Goal: Information Seeking & Learning: Learn about a topic

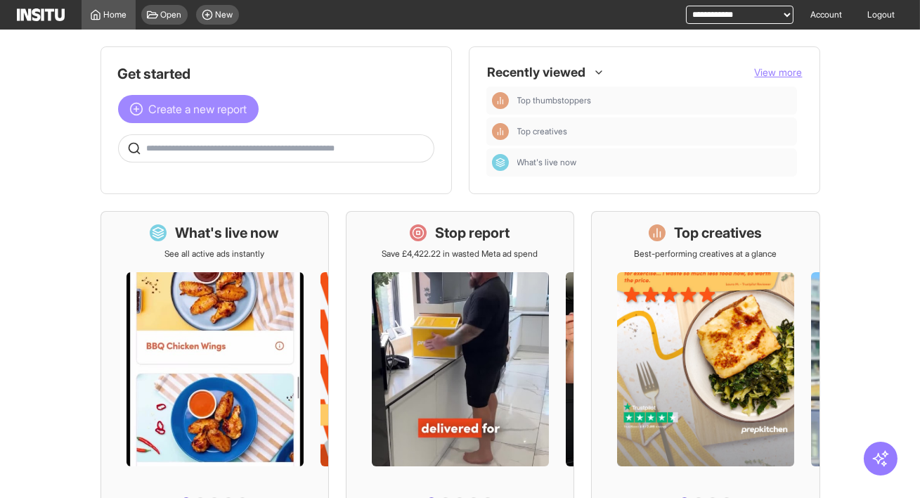
click at [205, 104] on span "Create a new report" at bounding box center [198, 109] width 98 height 17
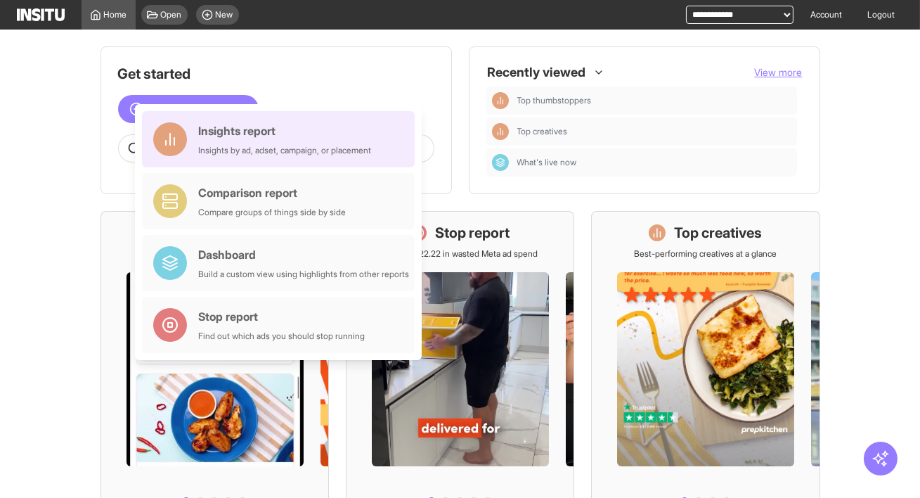
click at [233, 134] on div "Insights report" at bounding box center [284, 130] width 173 height 17
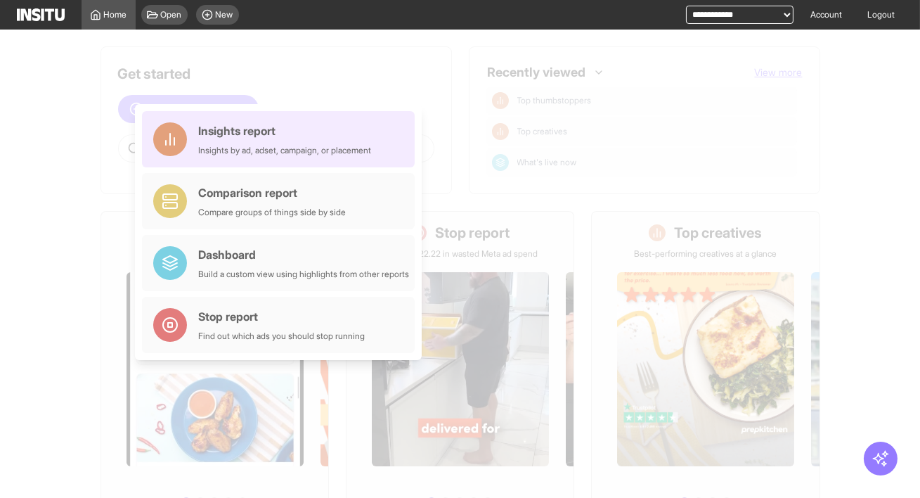
select select "**"
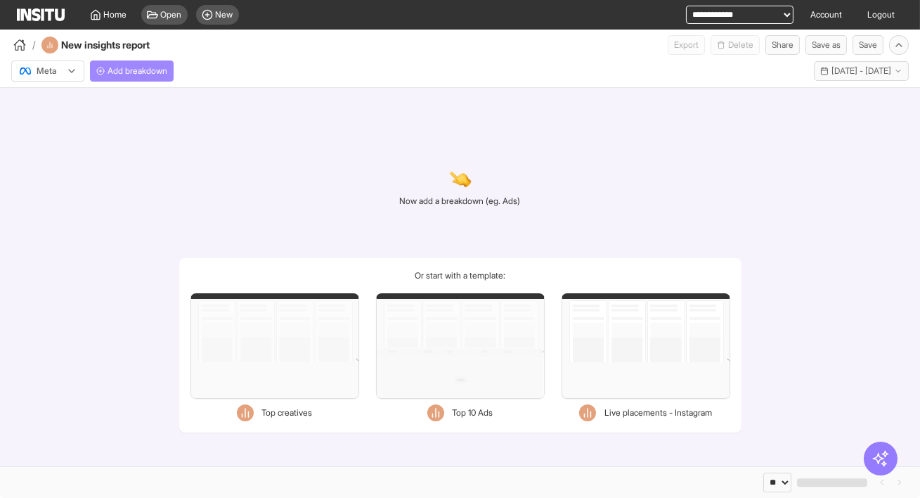
click at [146, 73] on span "Add breakdown" at bounding box center [138, 70] width 60 height 11
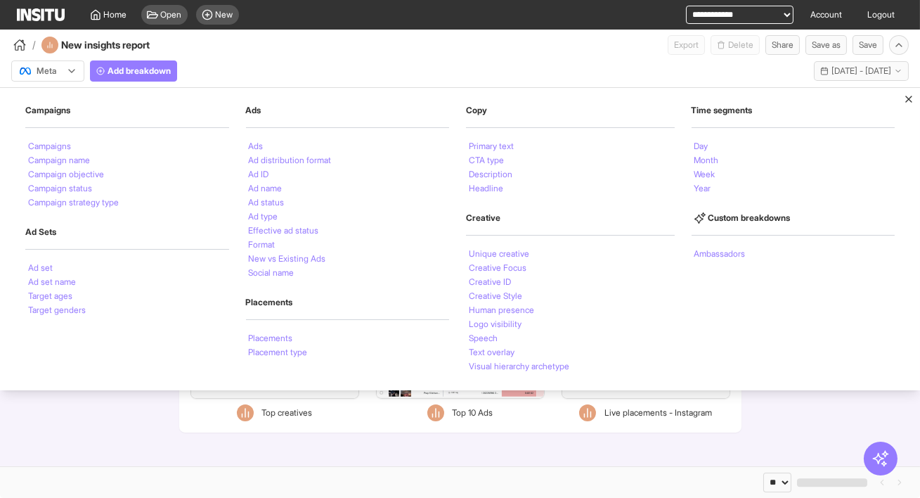
drag, startPoint x: 773, startPoint y: 406, endPoint x: 487, endPoint y: 136, distance: 393.9
click at [761, 394] on div "Now add a breakdown (eg. Ads) Or start with a template: Filters Format Static V…" at bounding box center [460, 277] width 920 height 378
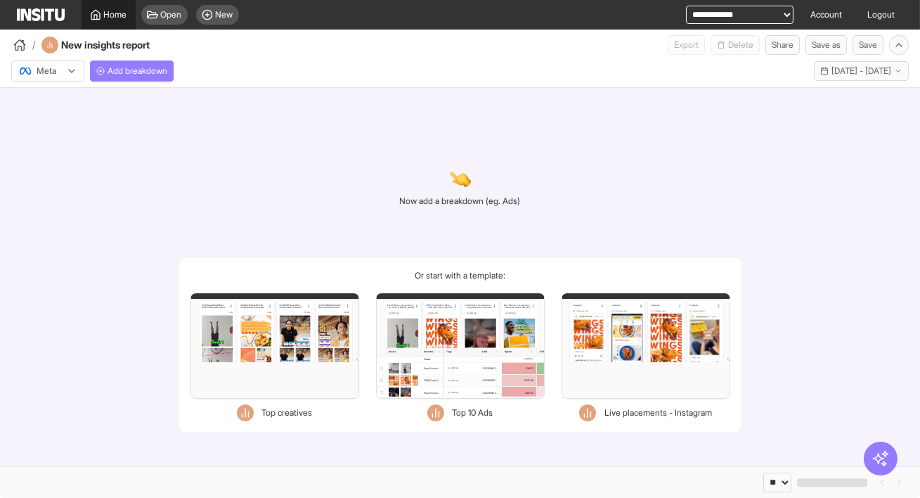
click at [108, 14] on span "Home" at bounding box center [115, 14] width 23 height 11
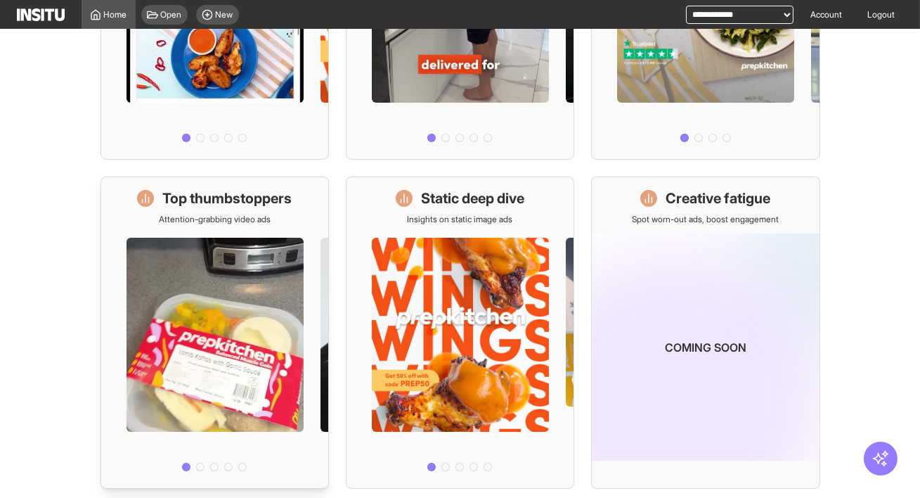
scroll to position [373, 0]
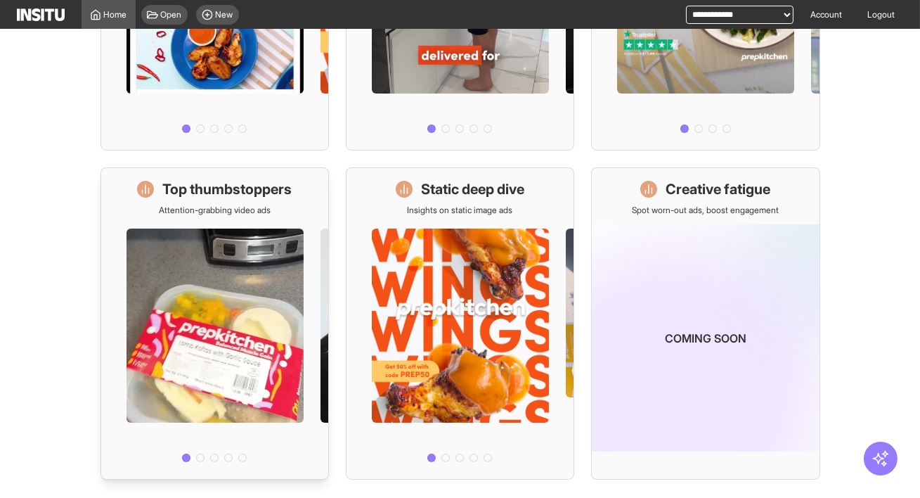
click at [244, 371] on div at bounding box center [214, 342] width 227 height 252
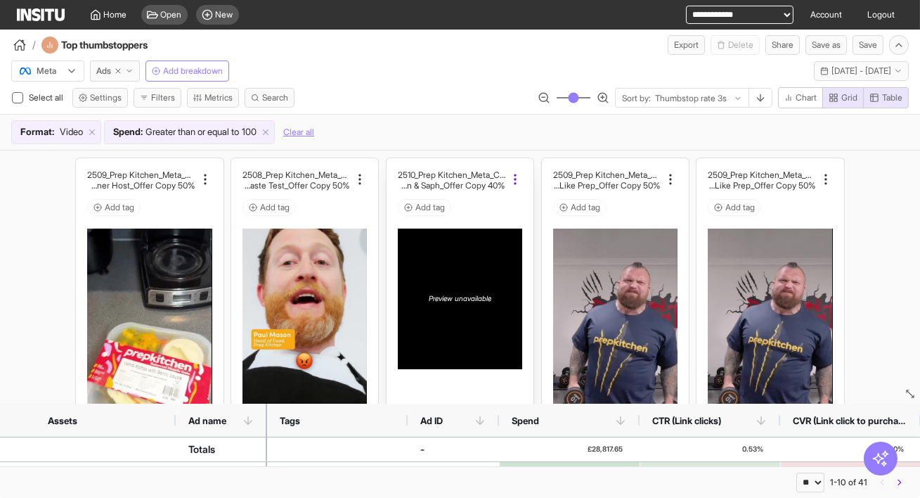
click at [520, 183] on icon at bounding box center [515, 179] width 14 height 14
click at [872, 70] on span "19 Sep 25 - 2 Oct 25" at bounding box center [862, 70] width 60 height 11
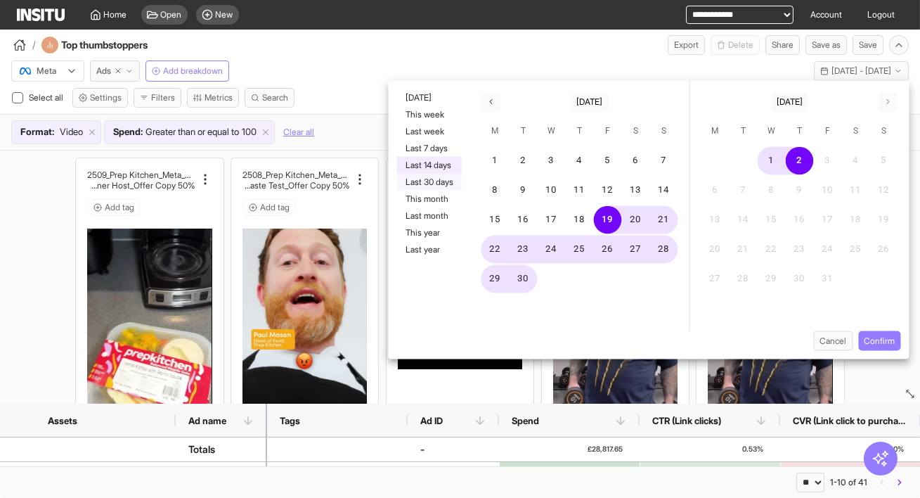
click at [423, 180] on button "Last 30 days" at bounding box center [429, 182] width 65 height 17
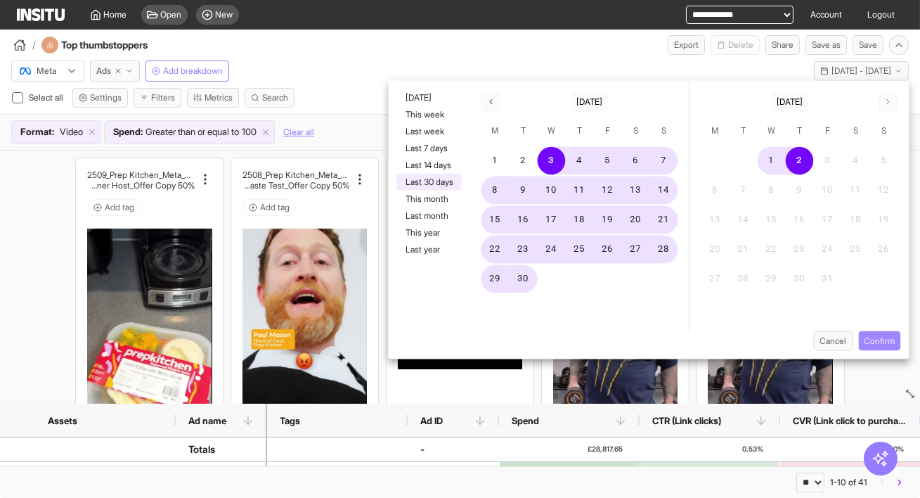
click at [863, 335] on button "Confirm" at bounding box center [880, 341] width 42 height 20
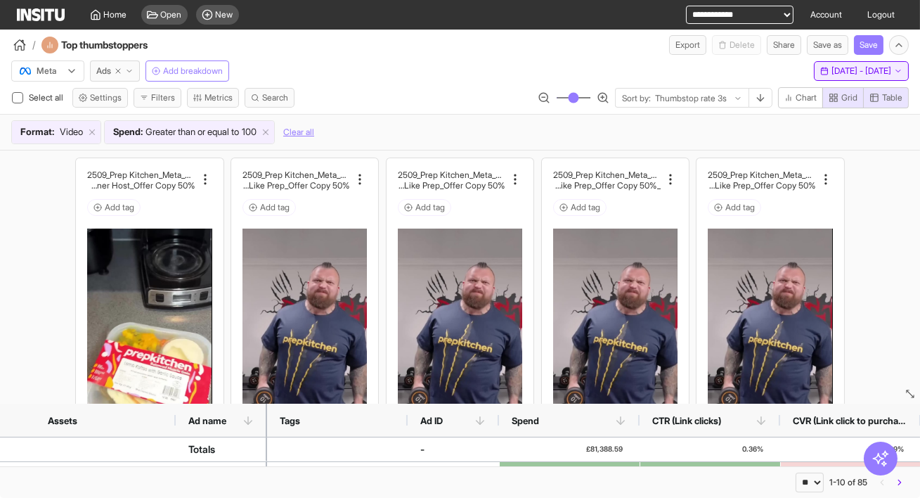
click at [832, 75] on span "3 Sep 25 - 2 Oct 25" at bounding box center [862, 70] width 60 height 11
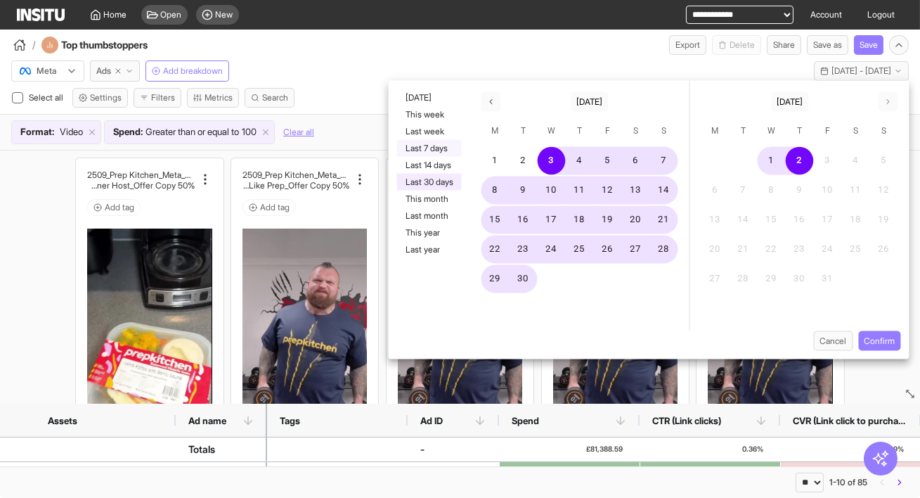
click at [424, 148] on button "Last 7 days" at bounding box center [429, 148] width 65 height 17
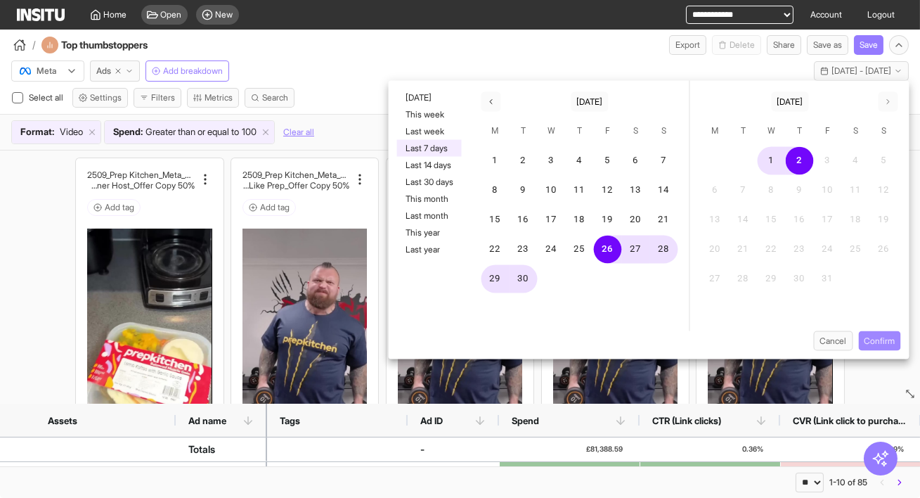
click at [885, 342] on button "Confirm" at bounding box center [880, 341] width 42 height 20
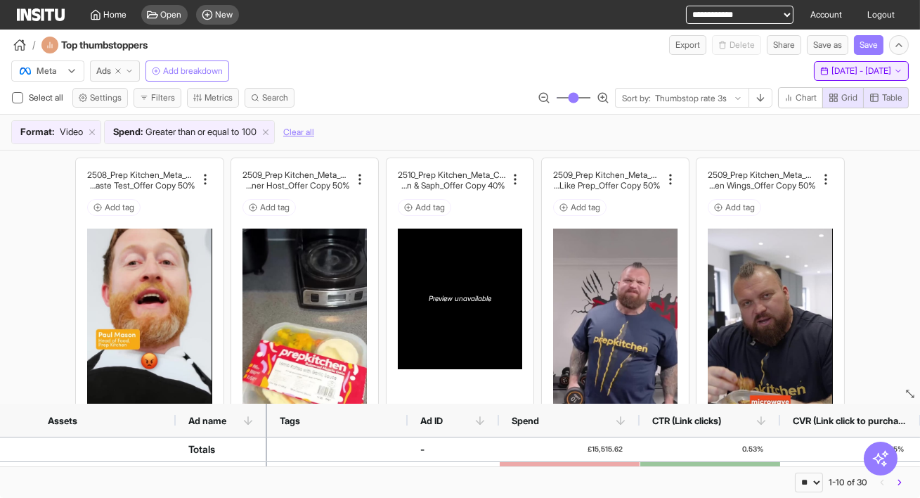
click at [862, 72] on span "26 Sep 25 - 2 Oct 25" at bounding box center [862, 70] width 60 height 11
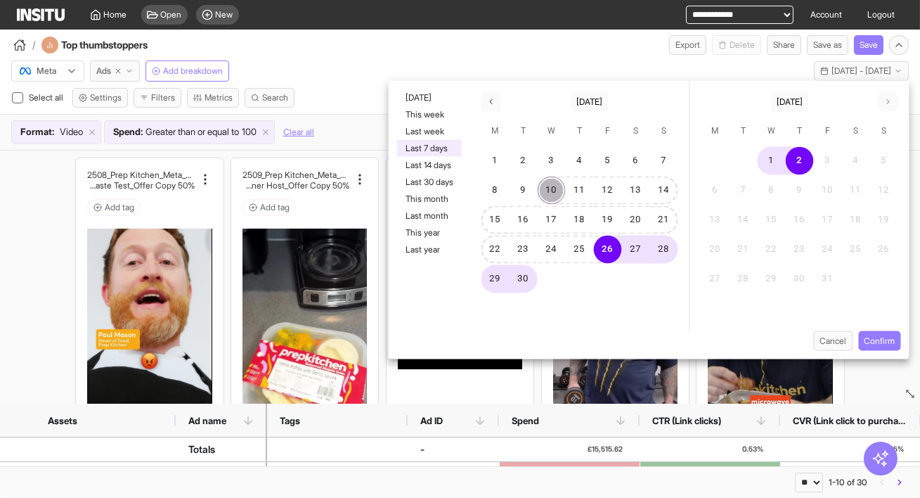
click at [548, 186] on button "10" at bounding box center [552, 190] width 28 height 28
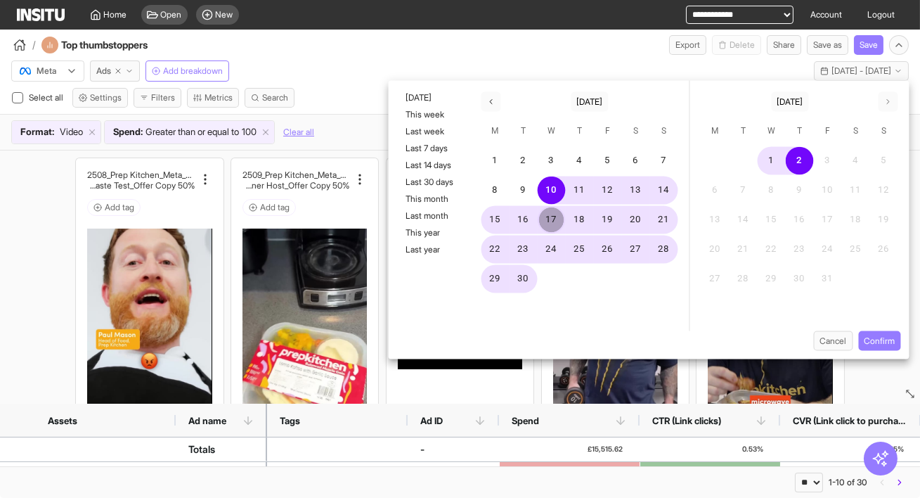
click at [552, 216] on button "17" at bounding box center [552, 220] width 28 height 28
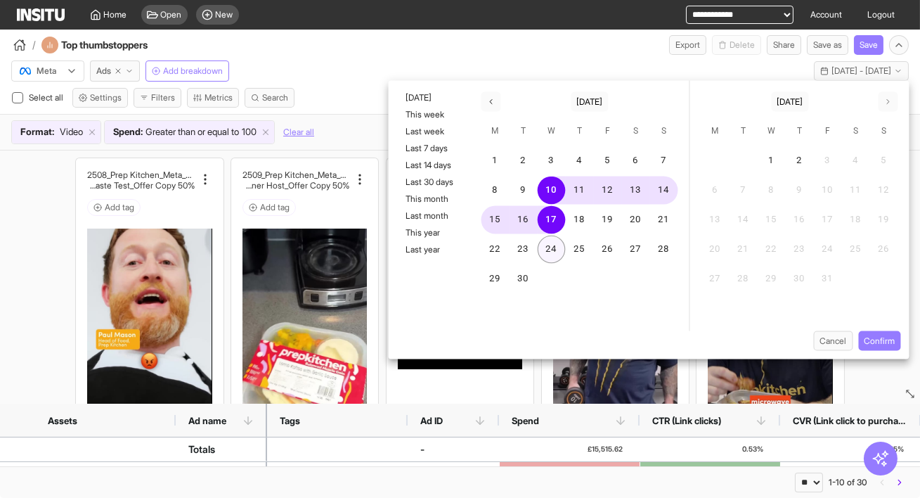
click at [549, 243] on button "24" at bounding box center [552, 250] width 28 height 28
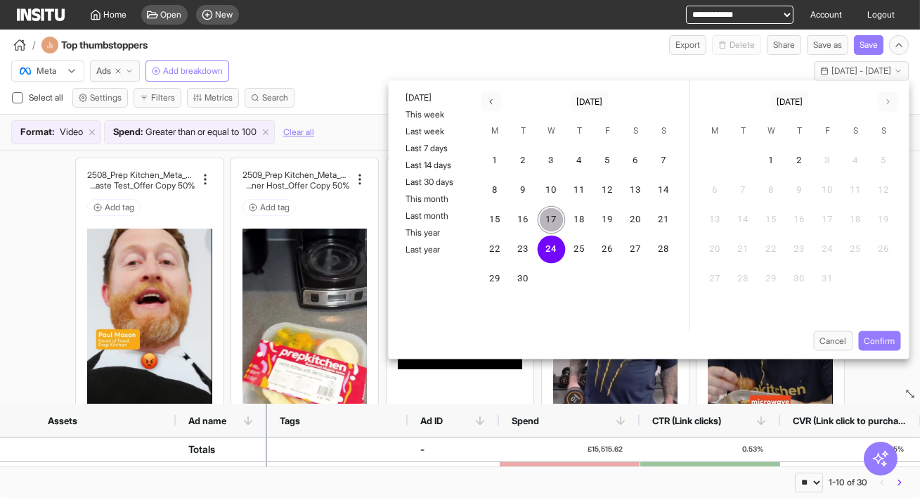
click at [548, 212] on button "17" at bounding box center [552, 220] width 28 height 28
click at [546, 251] on button "24" at bounding box center [552, 250] width 28 height 28
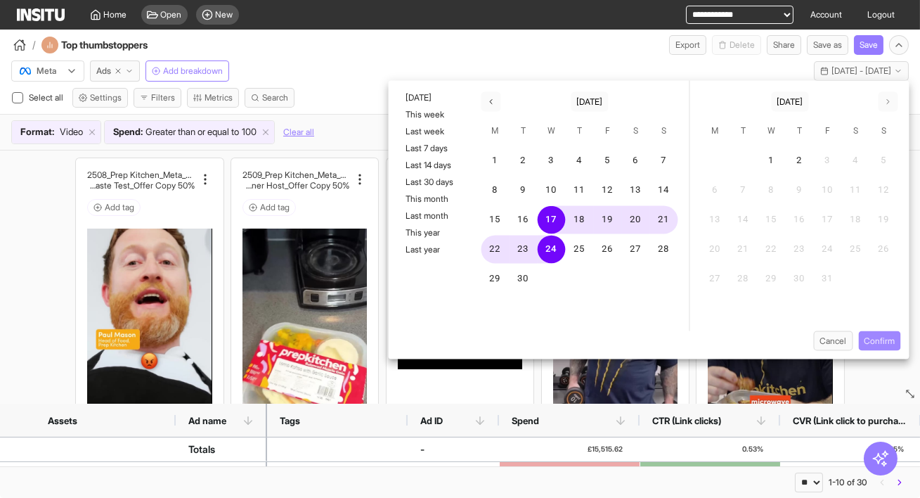
click at [875, 343] on button "Confirm" at bounding box center [880, 341] width 42 height 20
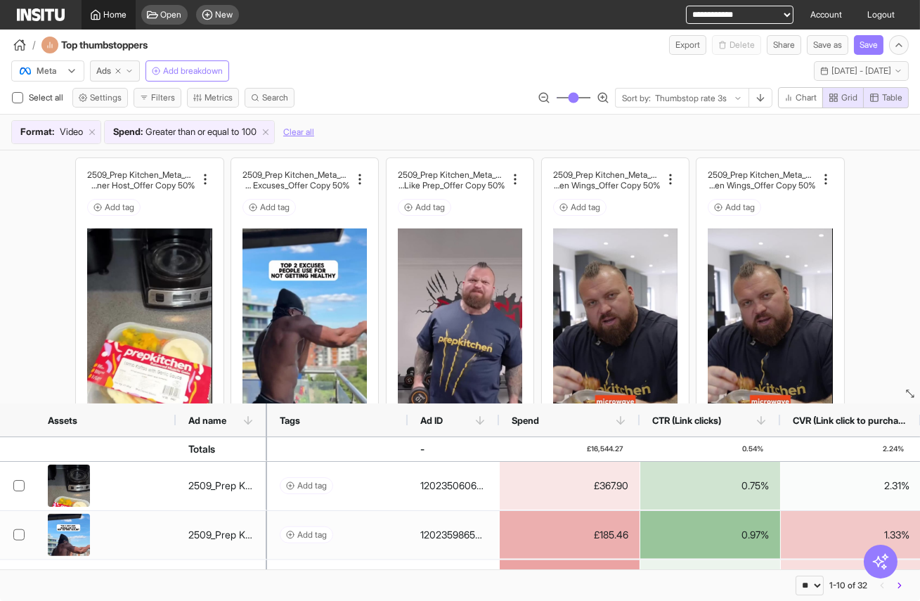
click at [104, 15] on span "Home" at bounding box center [115, 14] width 23 height 11
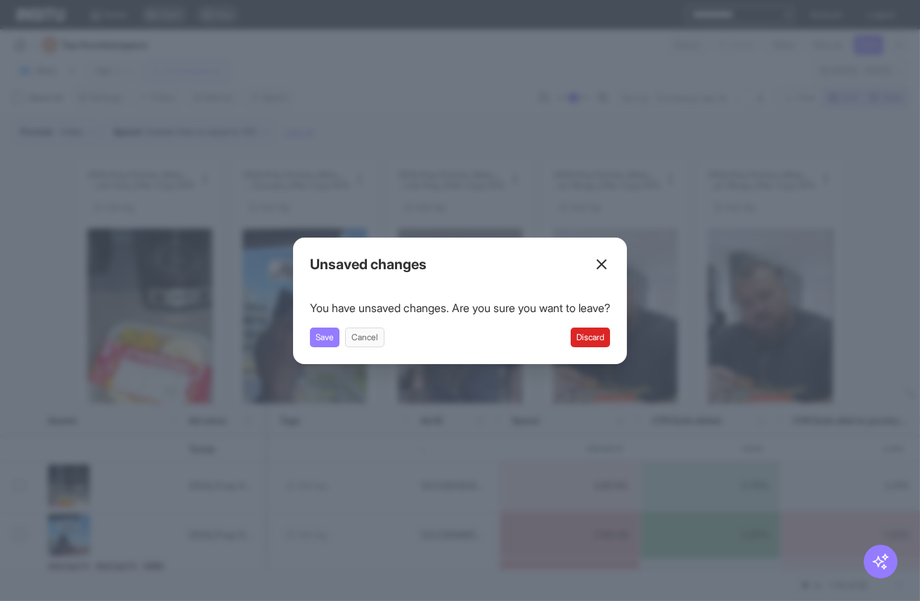
click at [610, 262] on icon at bounding box center [601, 264] width 17 height 17
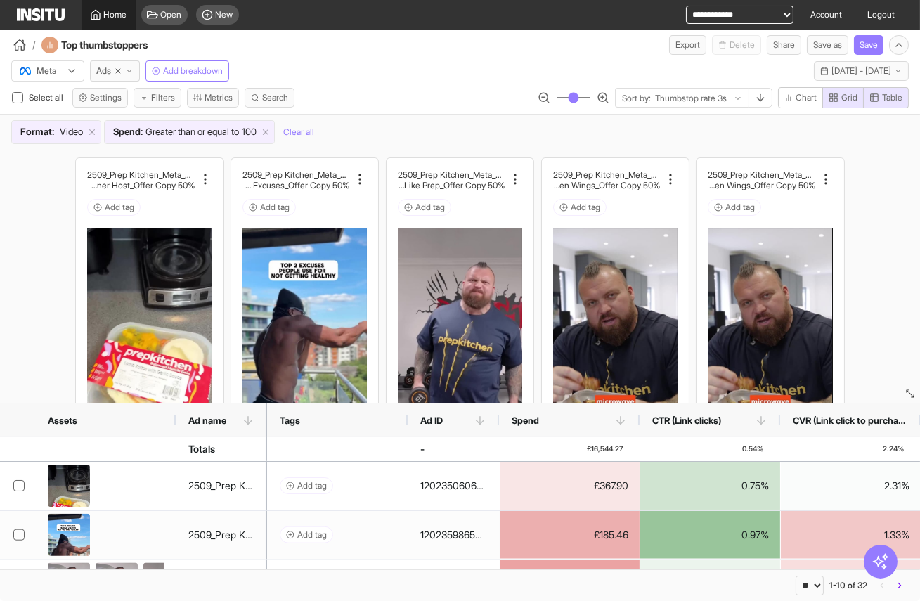
click at [117, 13] on span "Home" at bounding box center [115, 14] width 23 height 11
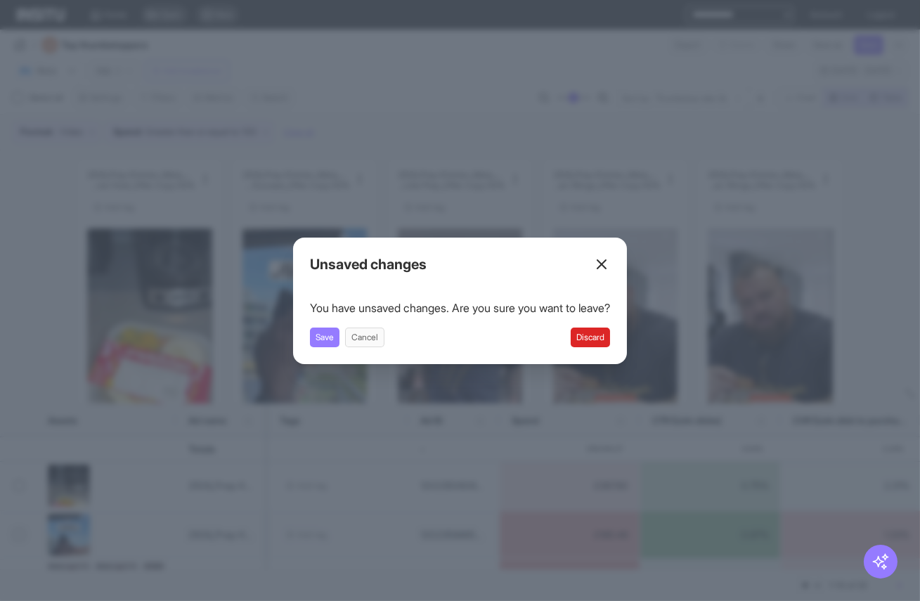
click at [603, 340] on button "Discard" at bounding box center [590, 338] width 39 height 20
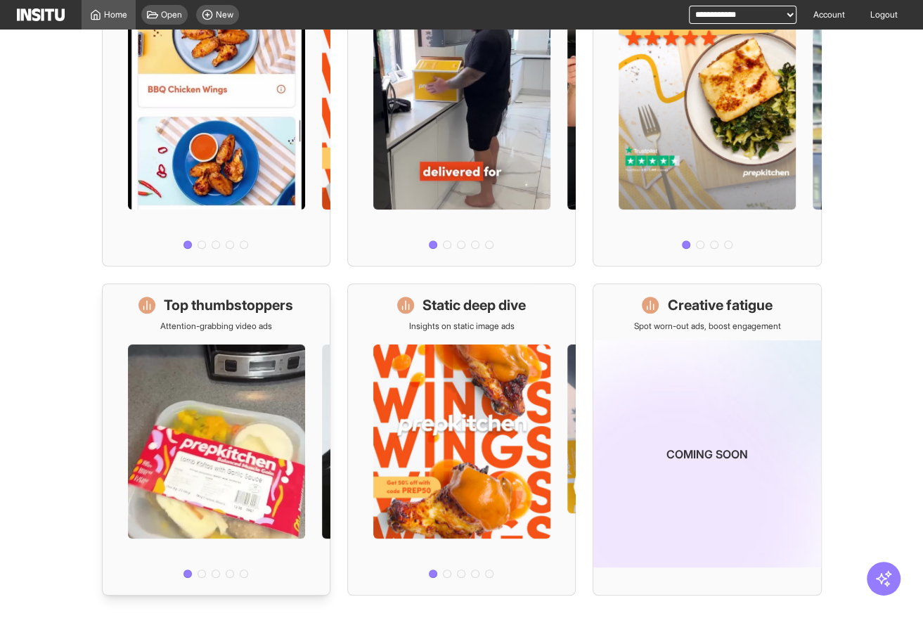
scroll to position [259, 0]
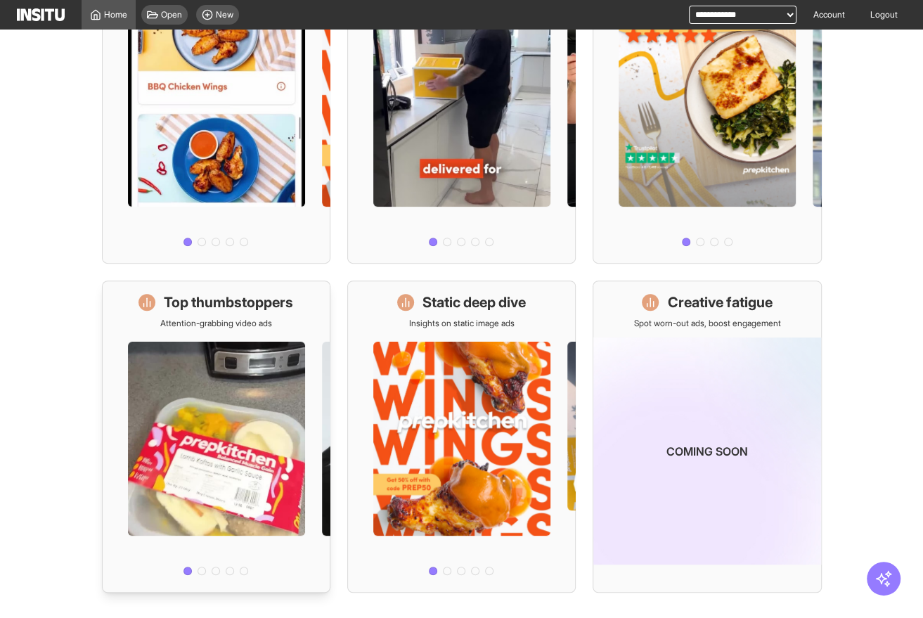
click at [272, 395] on div at bounding box center [216, 455] width 227 height 252
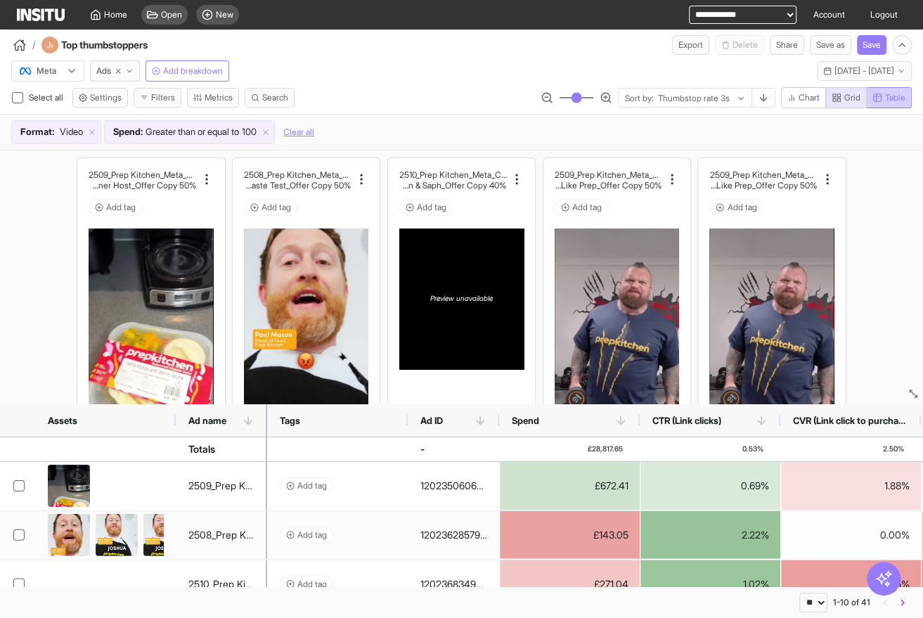
click at [899, 99] on span "Table" at bounding box center [895, 97] width 20 height 11
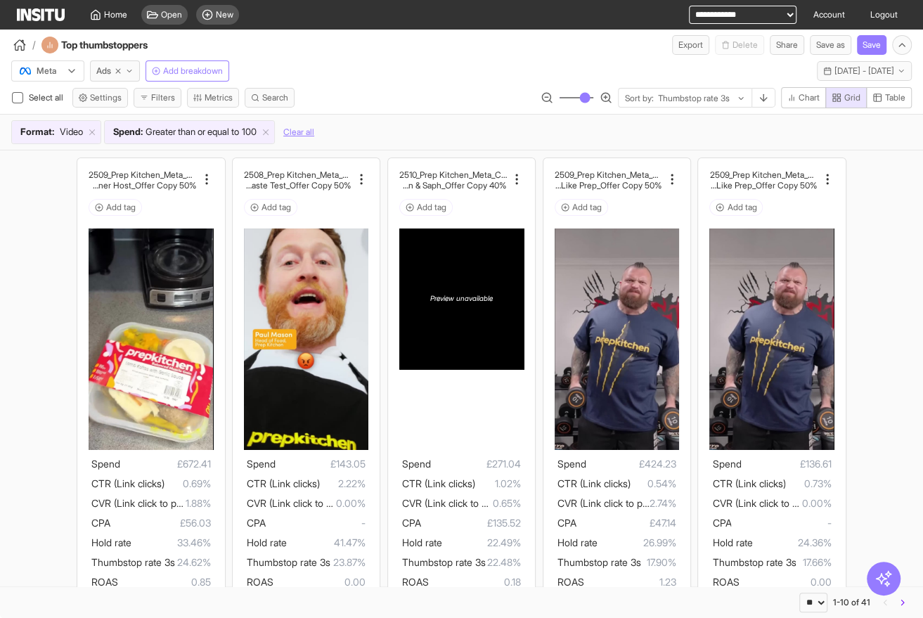
type button "table"
click at [102, 12] on div "Home" at bounding box center [108, 14] width 37 height 11
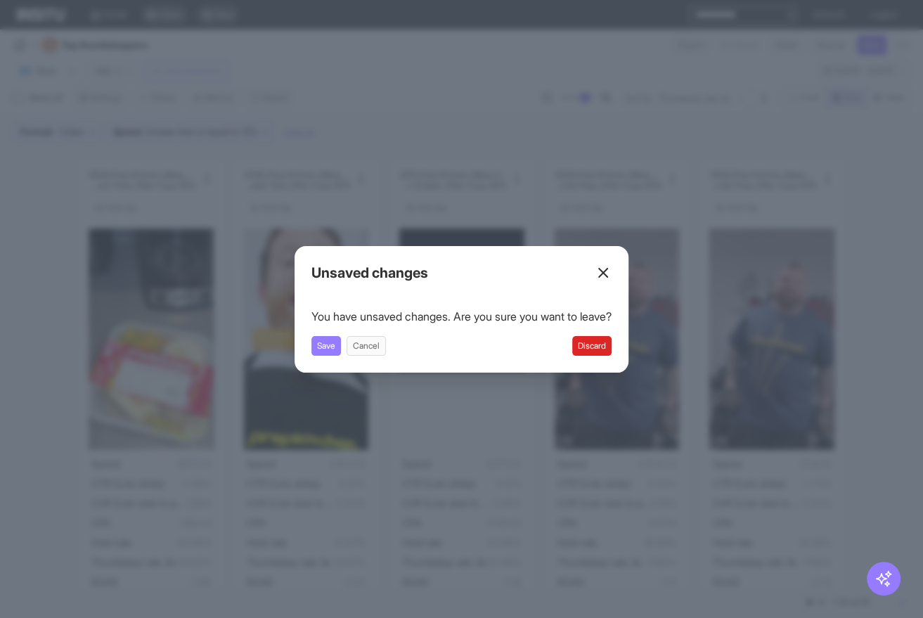
click at [599, 351] on button "Discard" at bounding box center [591, 346] width 39 height 20
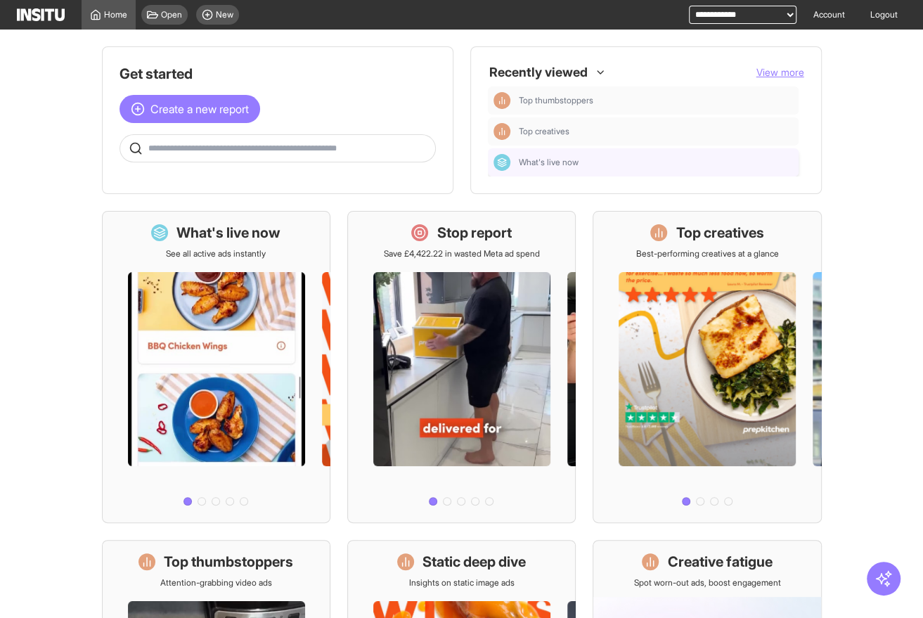
click at [49, 284] on main "Get started Create a new report Ask questions like: Which campaigns had the hig…" at bounding box center [461, 324] width 923 height 588
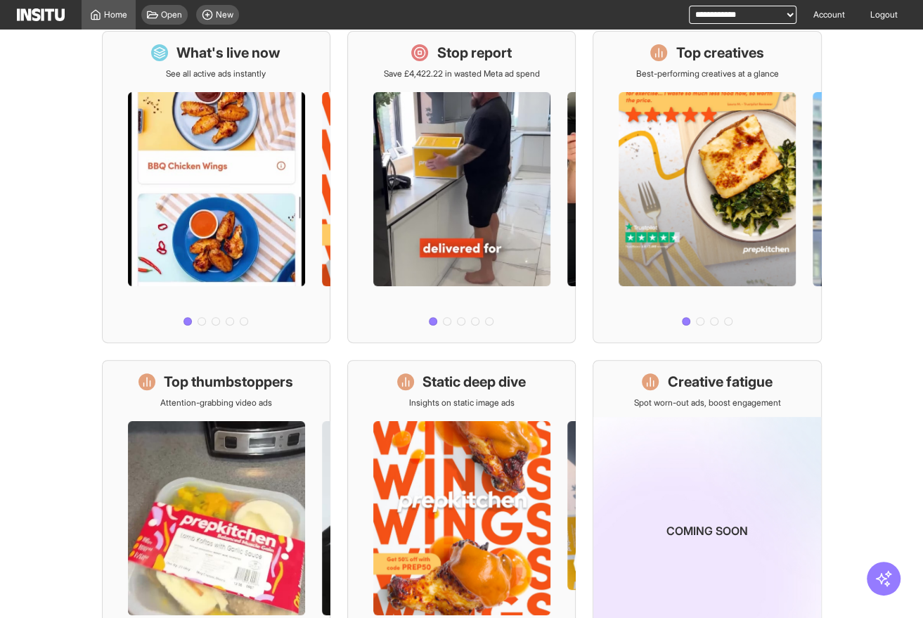
scroll to position [283, 0]
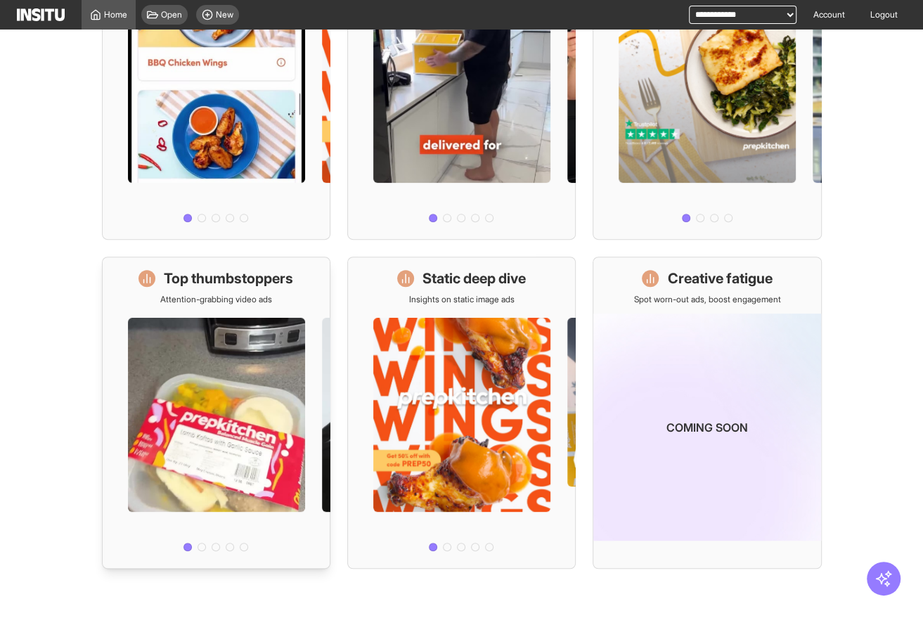
click at [198, 367] on div at bounding box center [216, 431] width 227 height 252
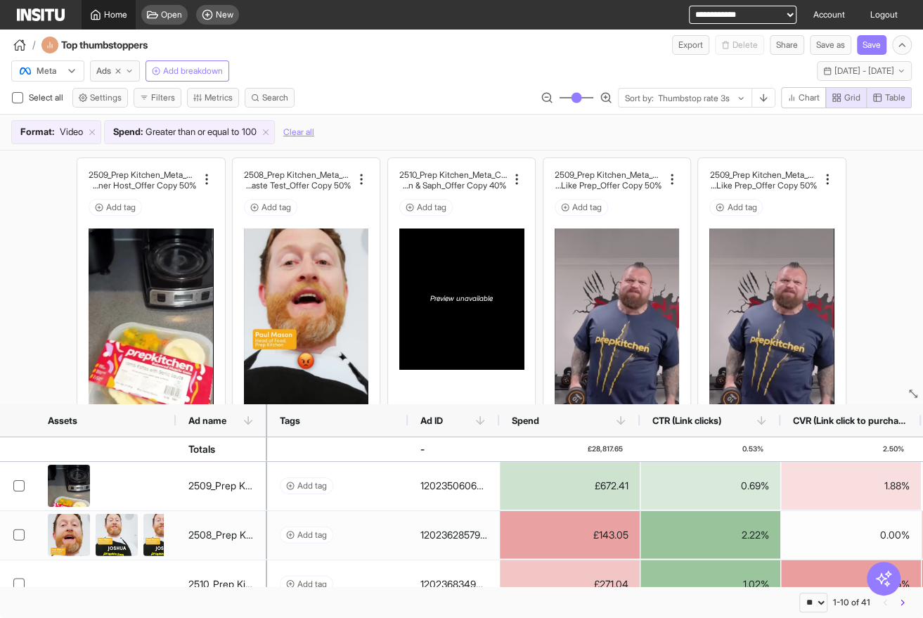
click at [108, 20] on span "Home" at bounding box center [115, 14] width 23 height 11
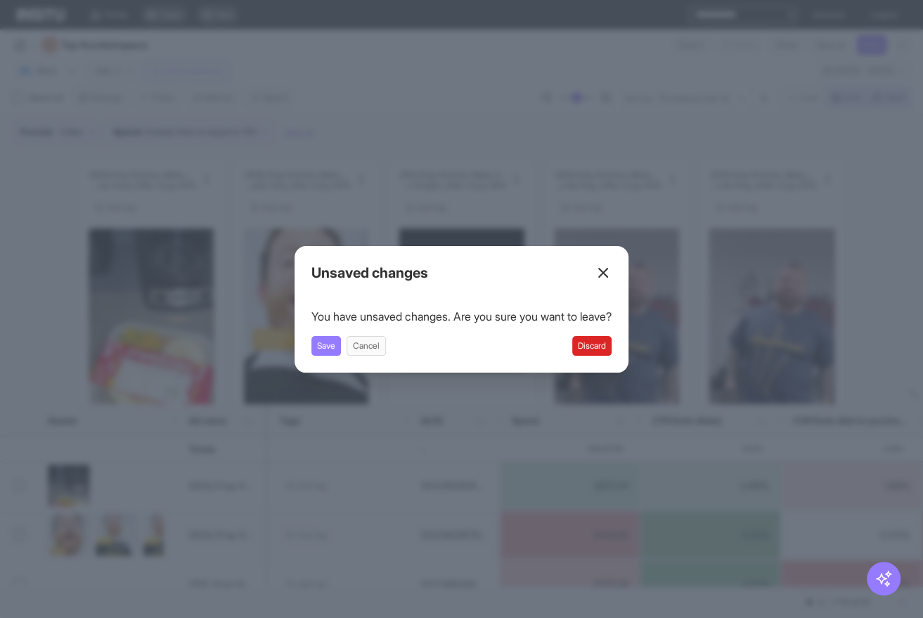
click at [609, 350] on button "Discard" at bounding box center [591, 346] width 39 height 20
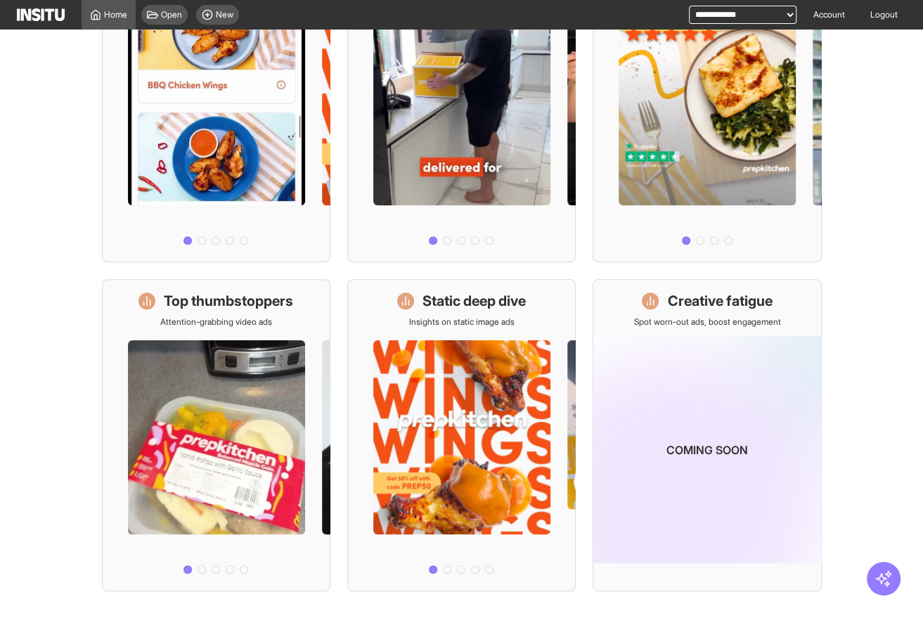
scroll to position [283, 0]
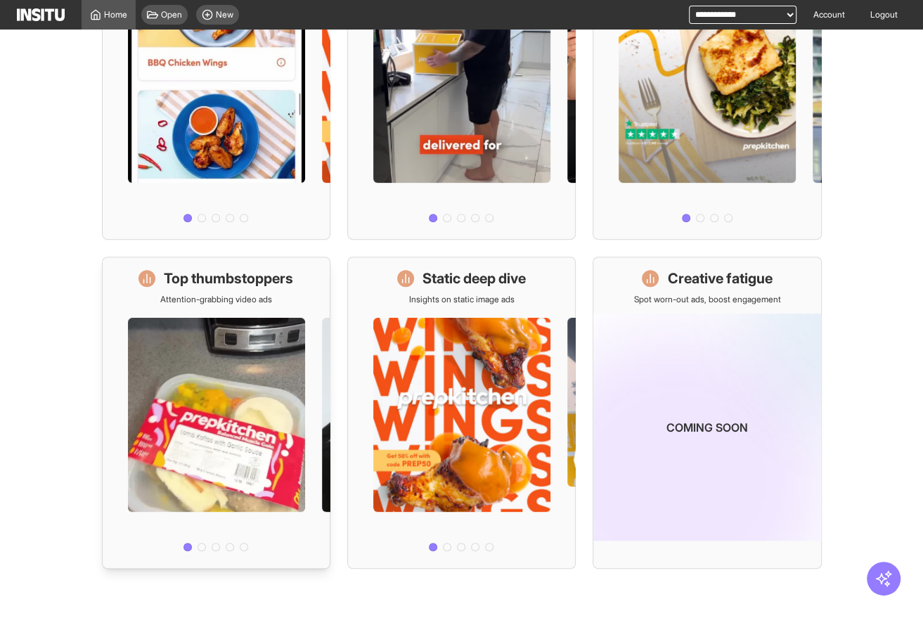
click at [214, 374] on div at bounding box center [216, 431] width 227 height 252
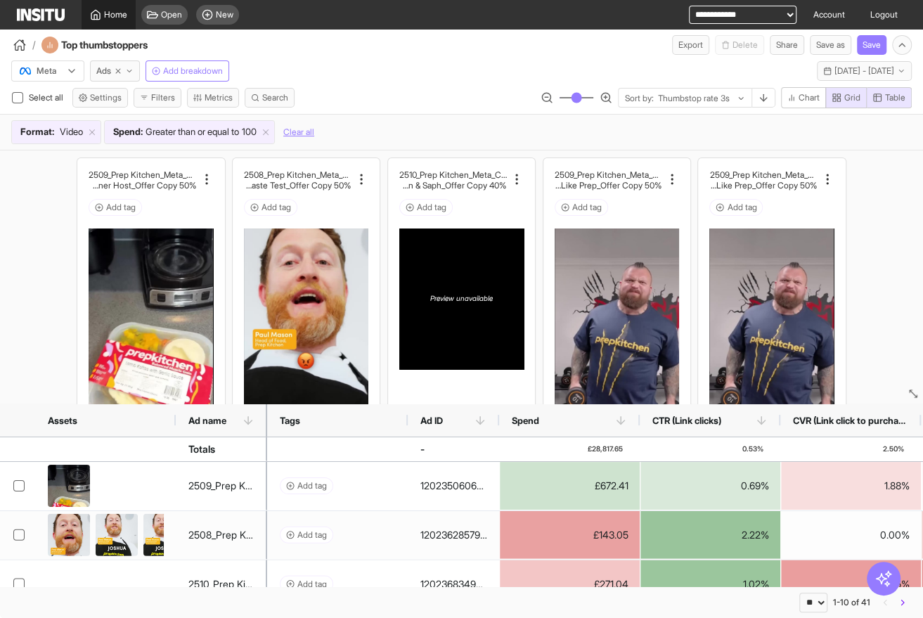
click at [114, 15] on span "Home" at bounding box center [115, 14] width 23 height 11
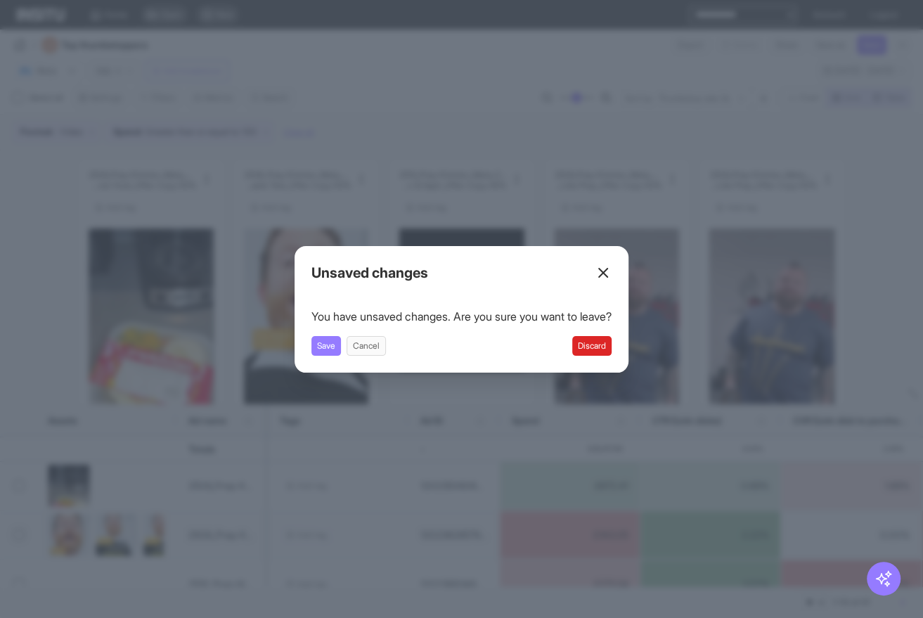
click at [603, 341] on button "Discard" at bounding box center [591, 346] width 39 height 20
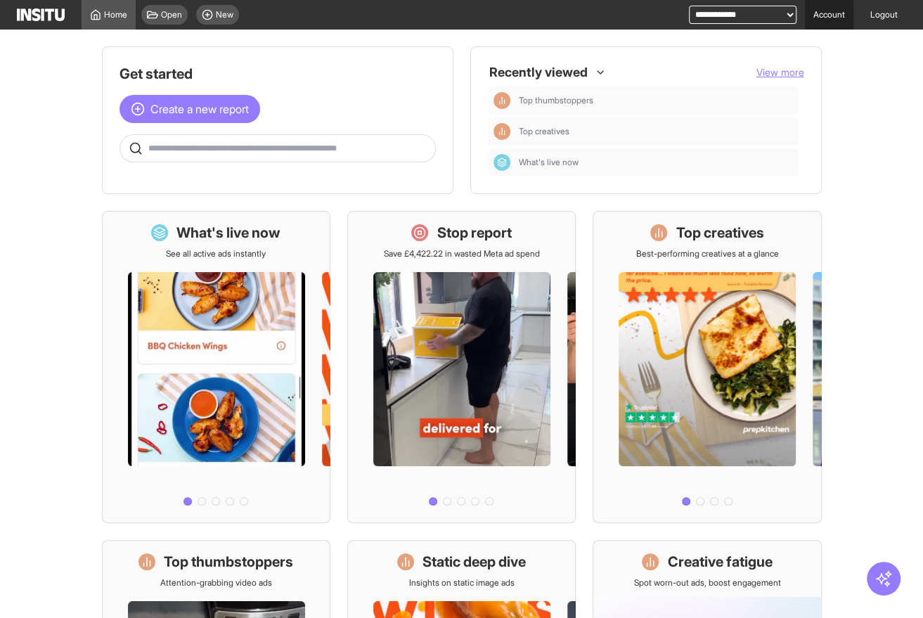
click at [835, 12] on link "Account" at bounding box center [829, 15] width 49 height 30
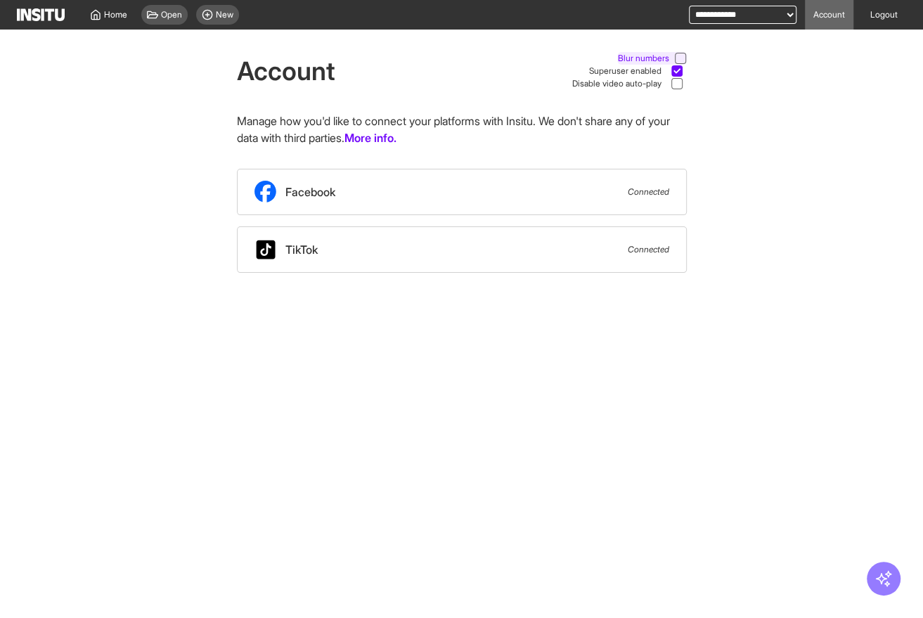
click at [679, 55] on icon at bounding box center [680, 58] width 7 height 7
click at [110, 15] on span "Home" at bounding box center [115, 14] width 23 height 11
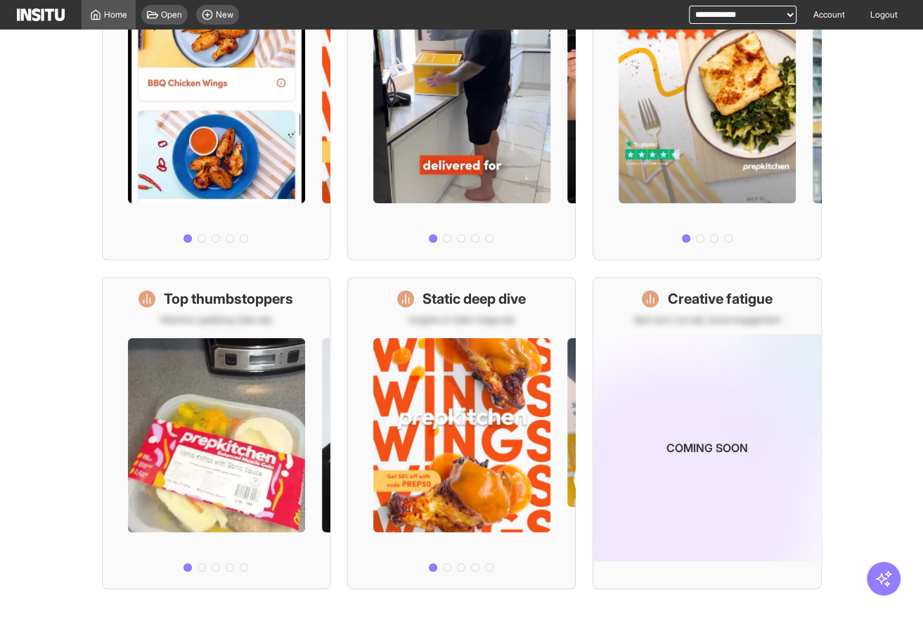
scroll to position [283, 0]
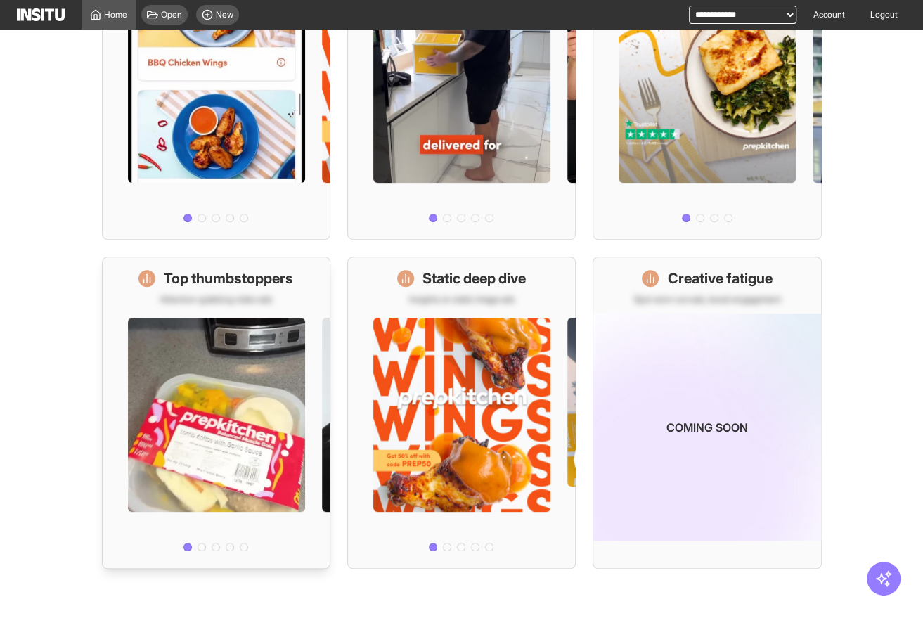
click at [222, 401] on div at bounding box center [216, 431] width 227 height 252
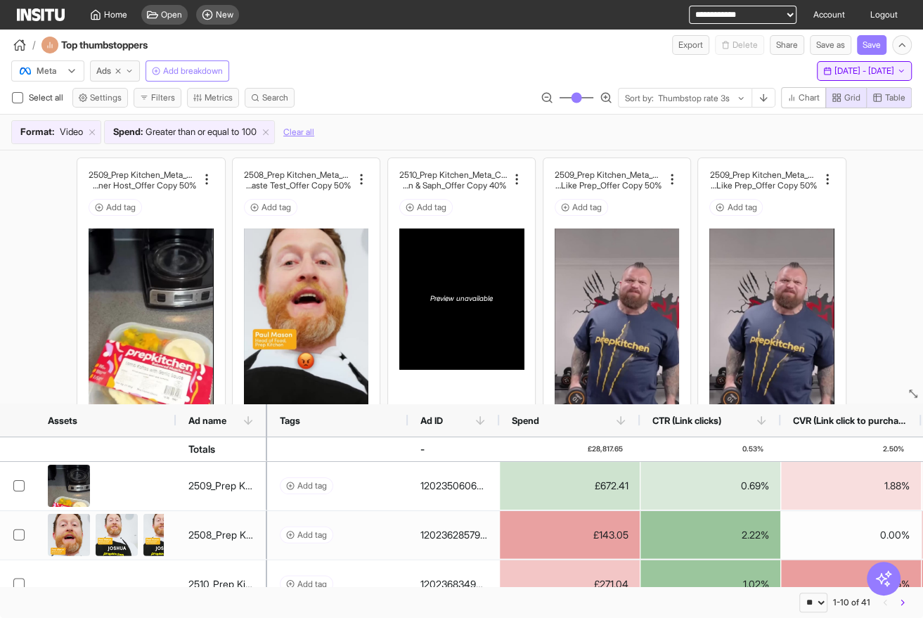
click at [844, 78] on button "Last 14 days - Fri 19 Sep - Thu 2 Oct, 2025 19 Sep 25 - 2 Oct 25" at bounding box center [864, 71] width 95 height 20
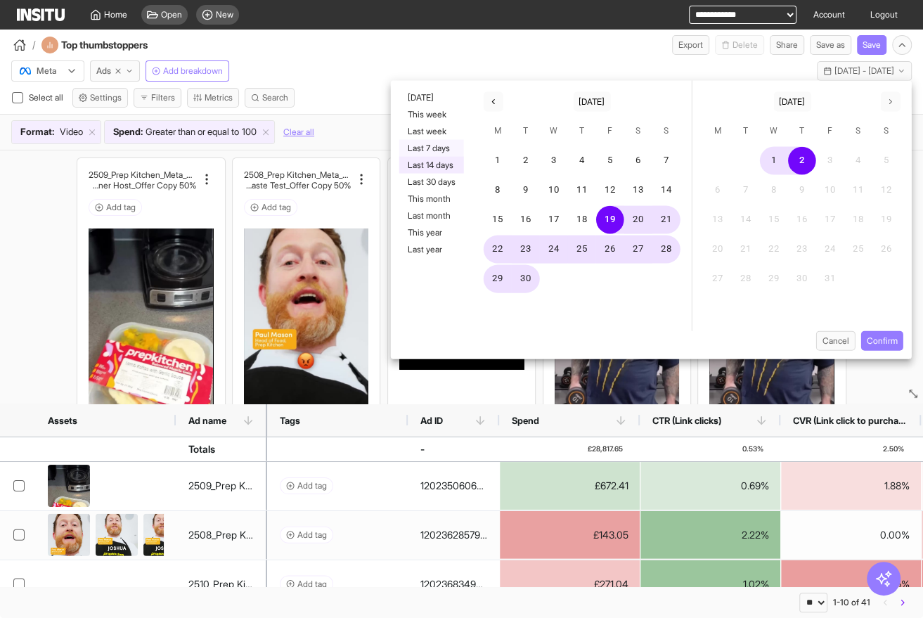
click at [441, 148] on button "Last 7 days" at bounding box center [431, 148] width 65 height 17
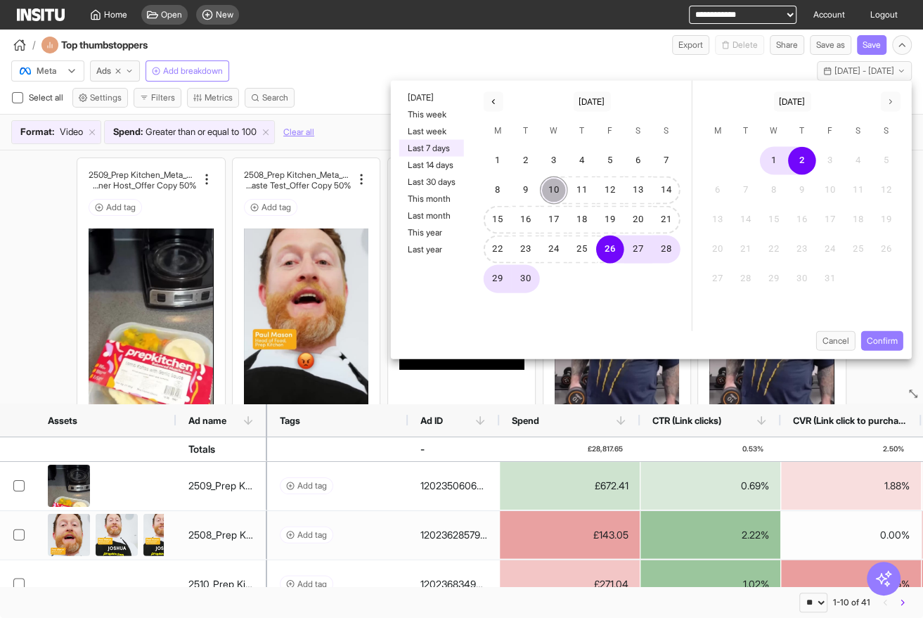
click at [555, 190] on button "10" at bounding box center [554, 190] width 28 height 28
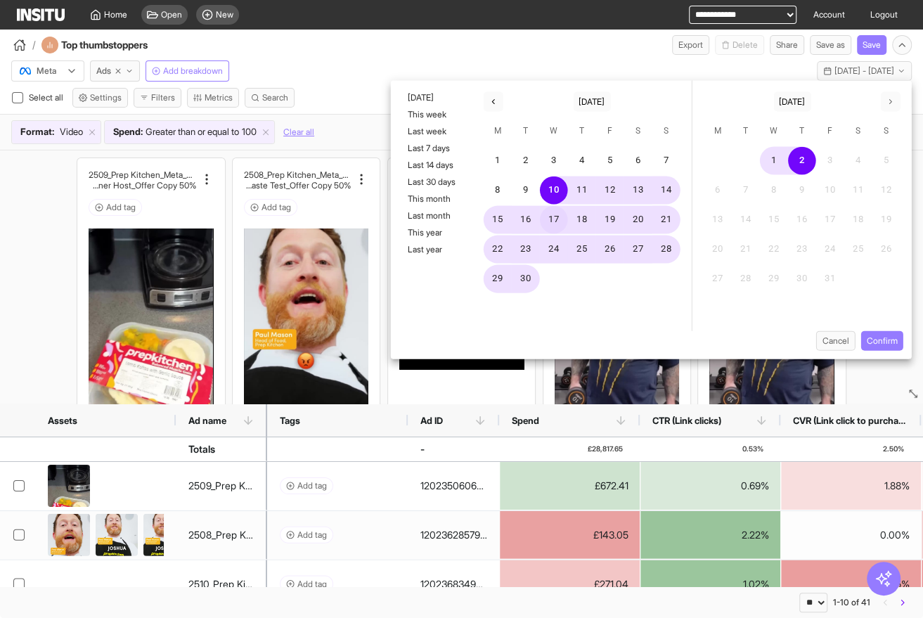
click at [556, 221] on button "17" at bounding box center [554, 220] width 28 height 28
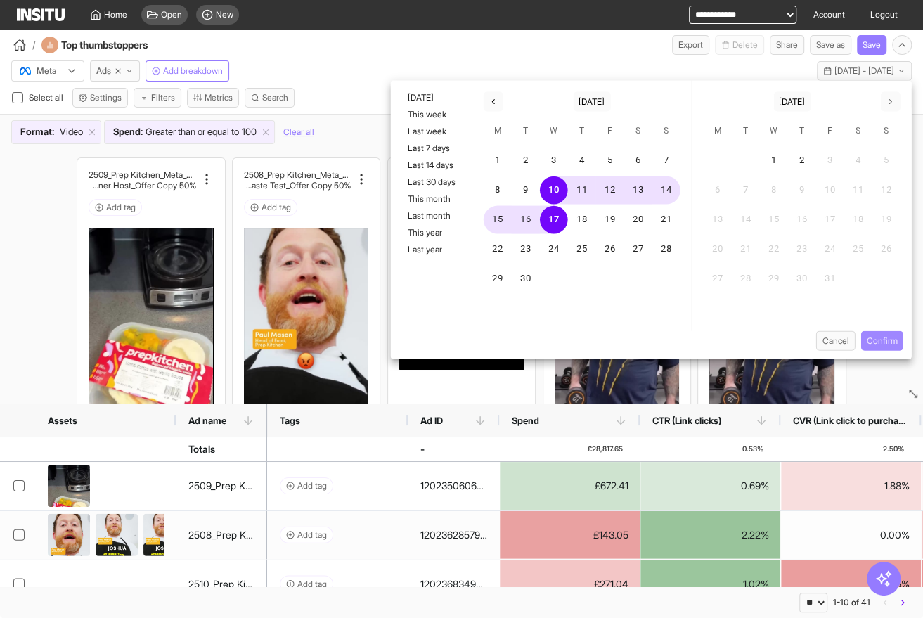
click at [892, 342] on button "Confirm" at bounding box center [882, 341] width 42 height 20
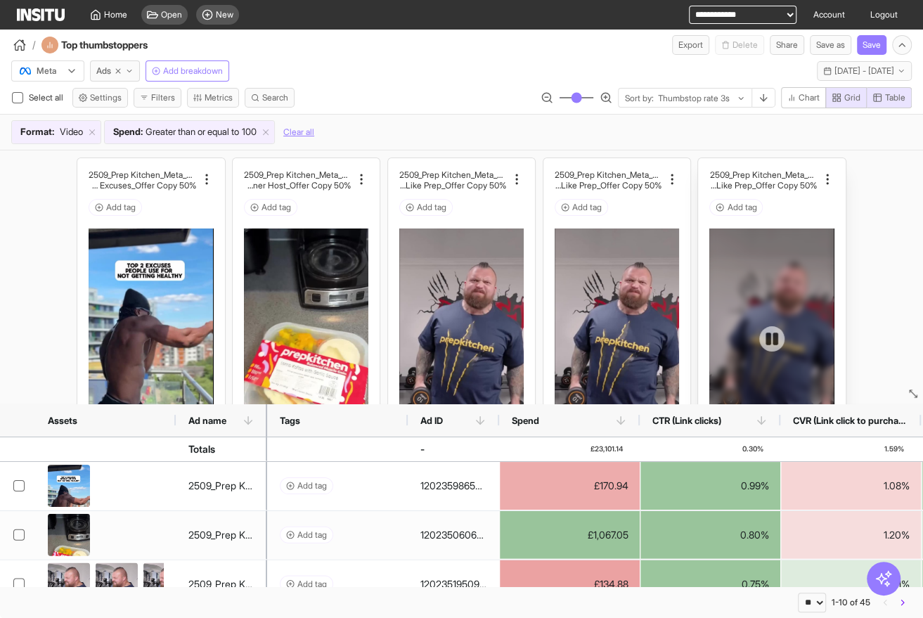
scroll to position [6, 0]
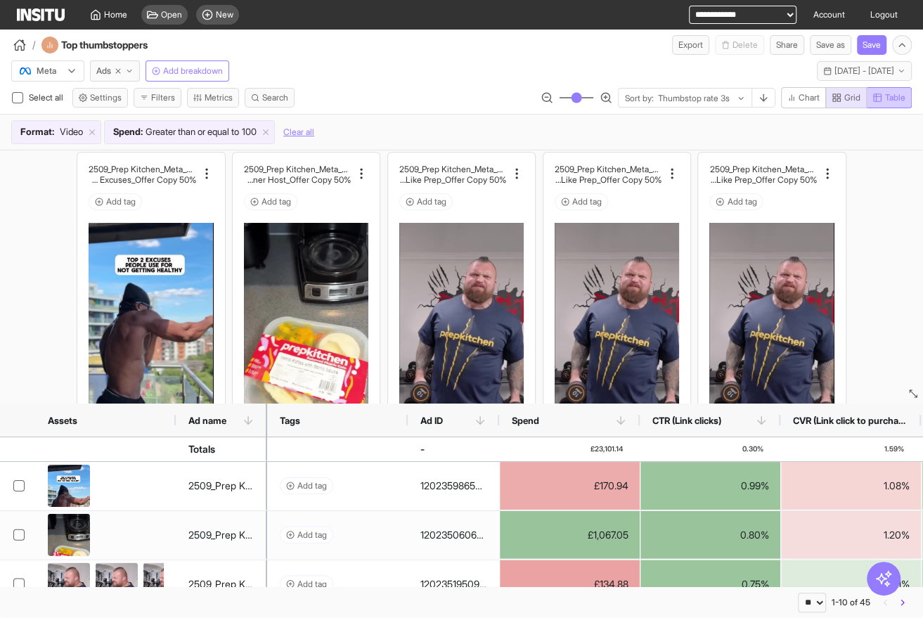
click at [873, 97] on icon "button" at bounding box center [878, 98] width 10 height 10
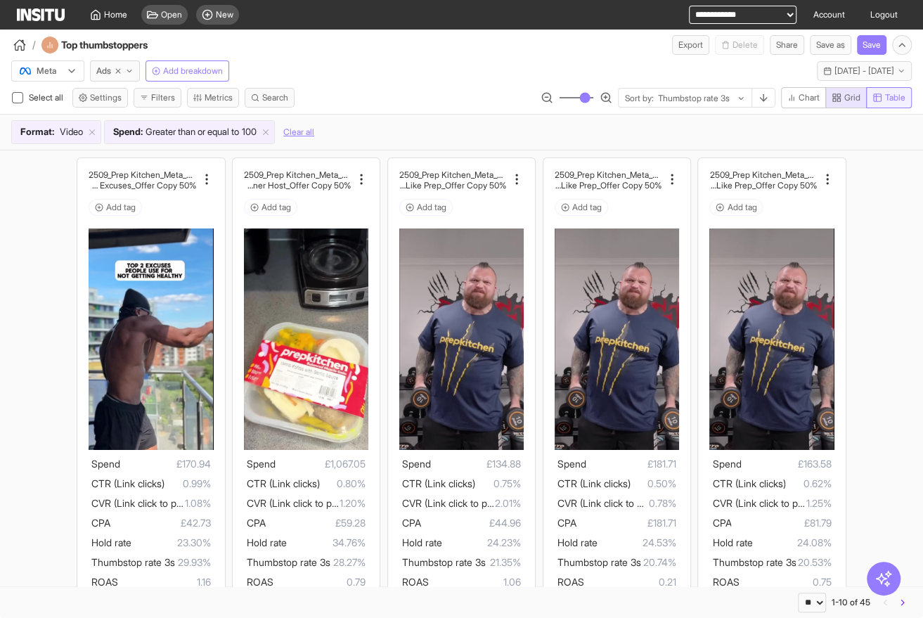
click at [895, 103] on span "Table" at bounding box center [895, 97] width 20 height 11
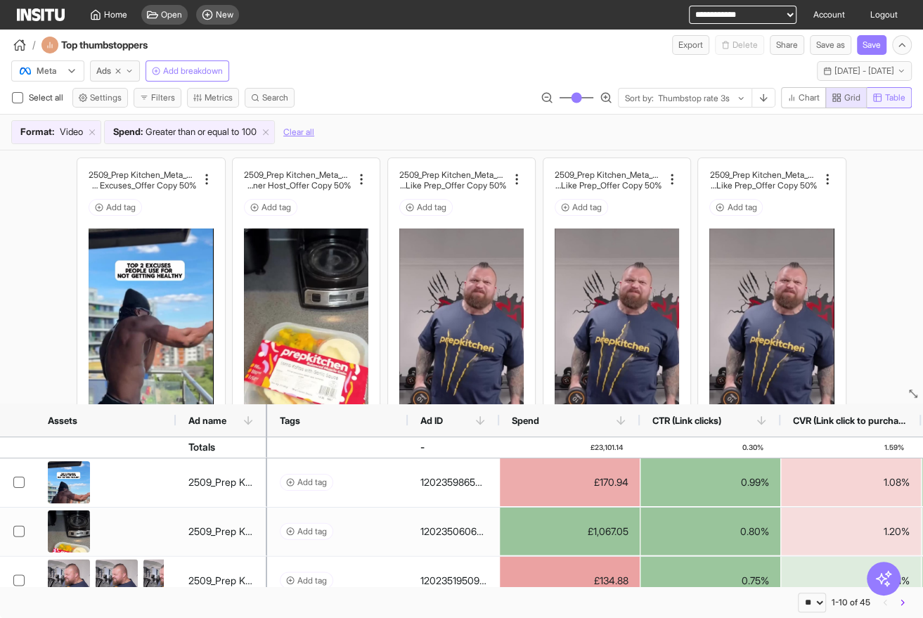
click at [889, 102] on span "Table" at bounding box center [895, 97] width 20 height 11
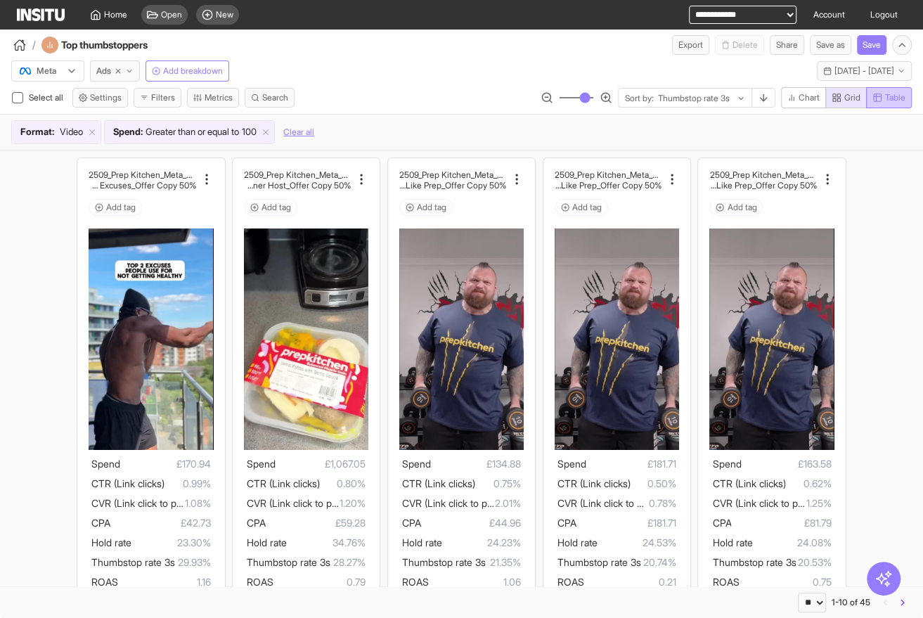
click at [885, 101] on span "Table" at bounding box center [895, 97] width 20 height 11
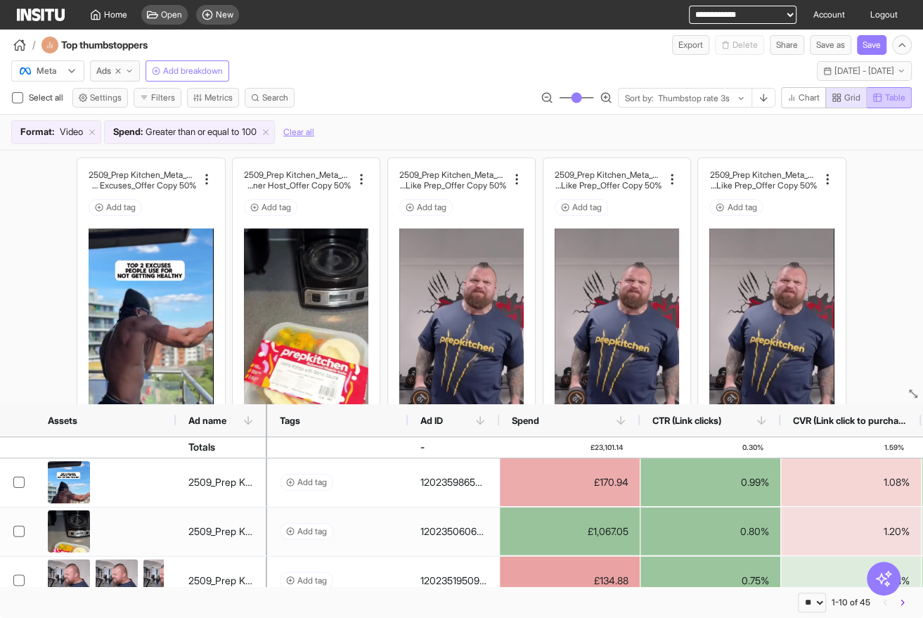
click at [888, 94] on span "Table" at bounding box center [895, 97] width 20 height 11
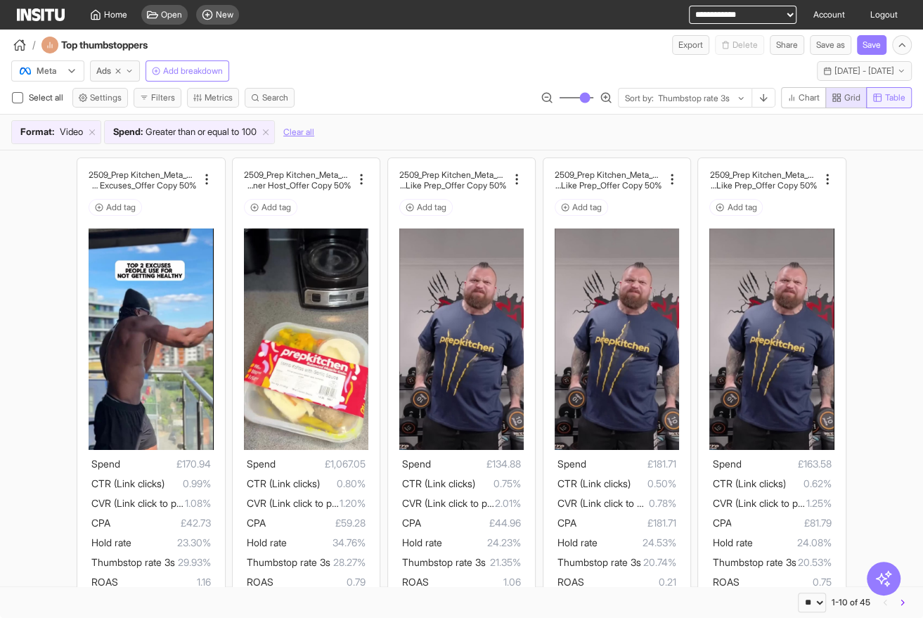
click at [889, 101] on span "Table" at bounding box center [895, 97] width 20 height 11
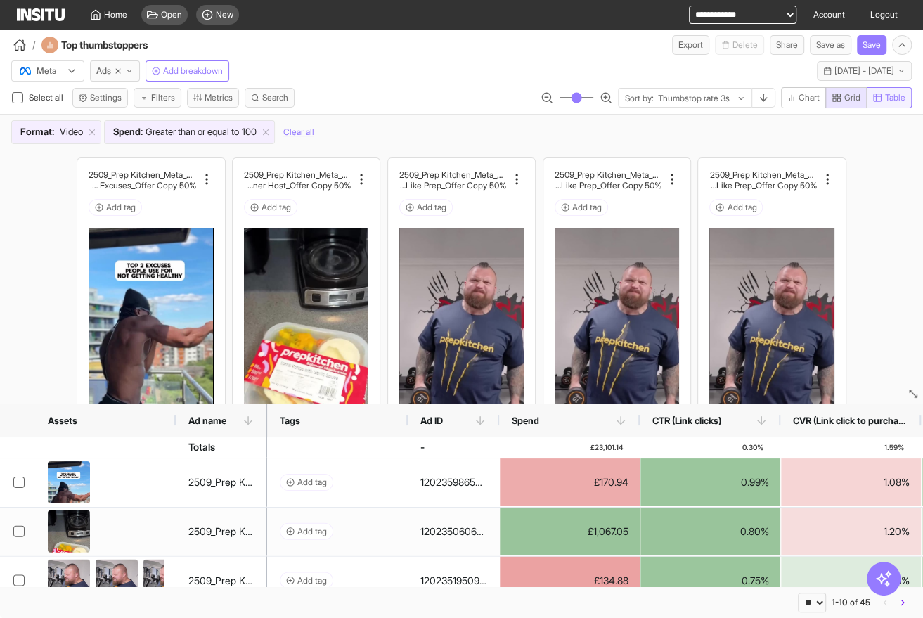
click at [889, 101] on span "Table" at bounding box center [895, 97] width 20 height 11
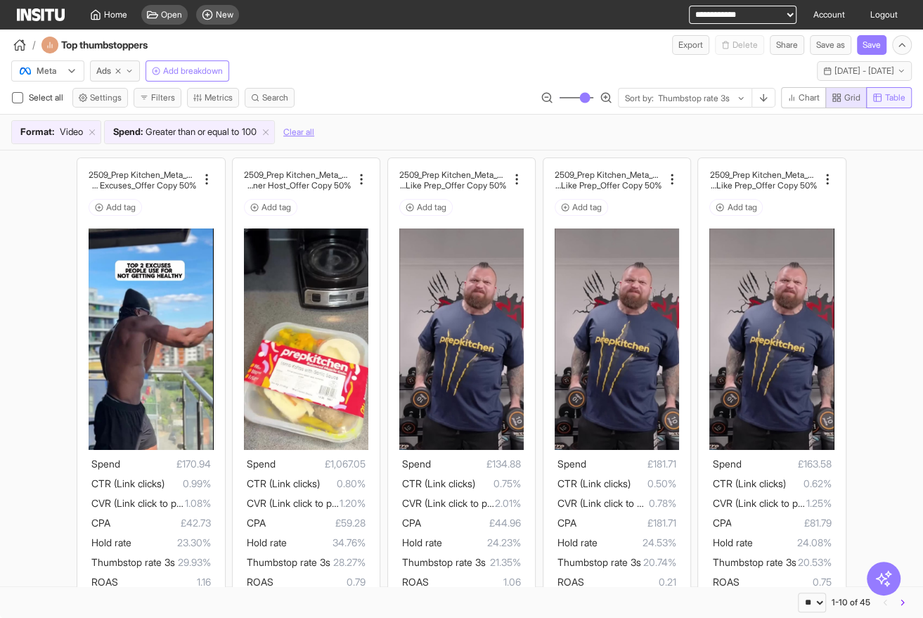
click at [904, 91] on button "Table" at bounding box center [889, 97] width 46 height 21
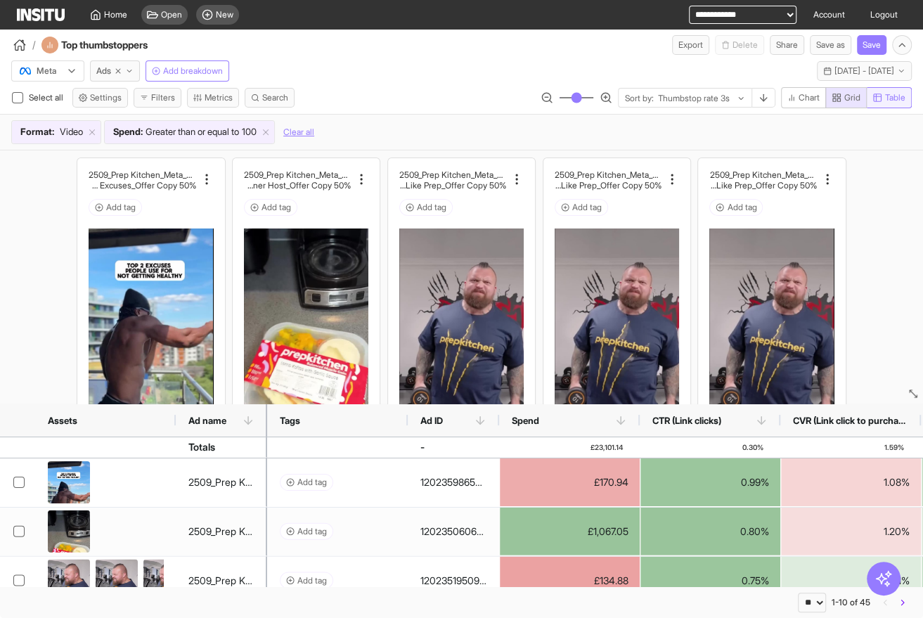
click at [881, 100] on span "Table" at bounding box center [889, 97] width 33 height 11
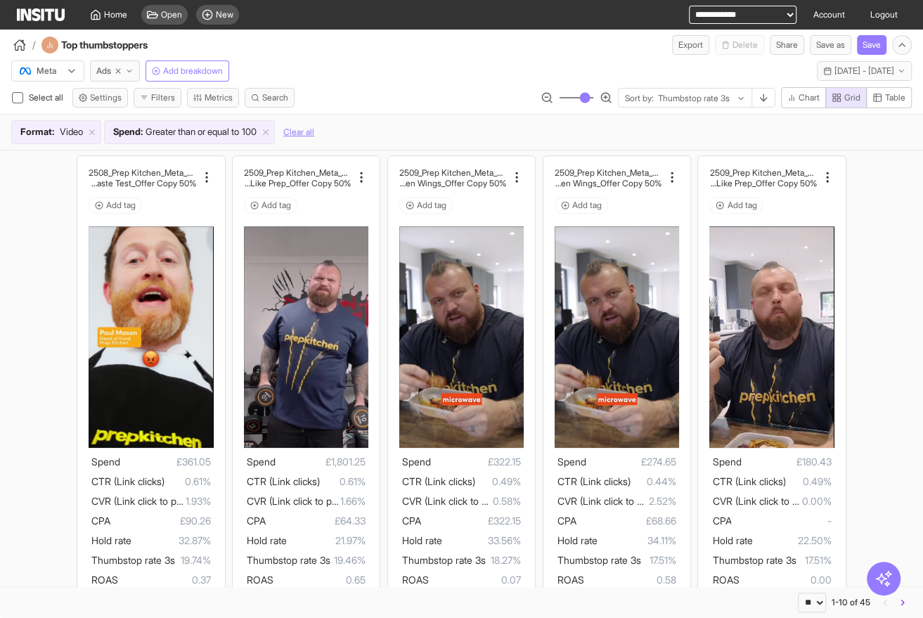
scroll to position [496, 0]
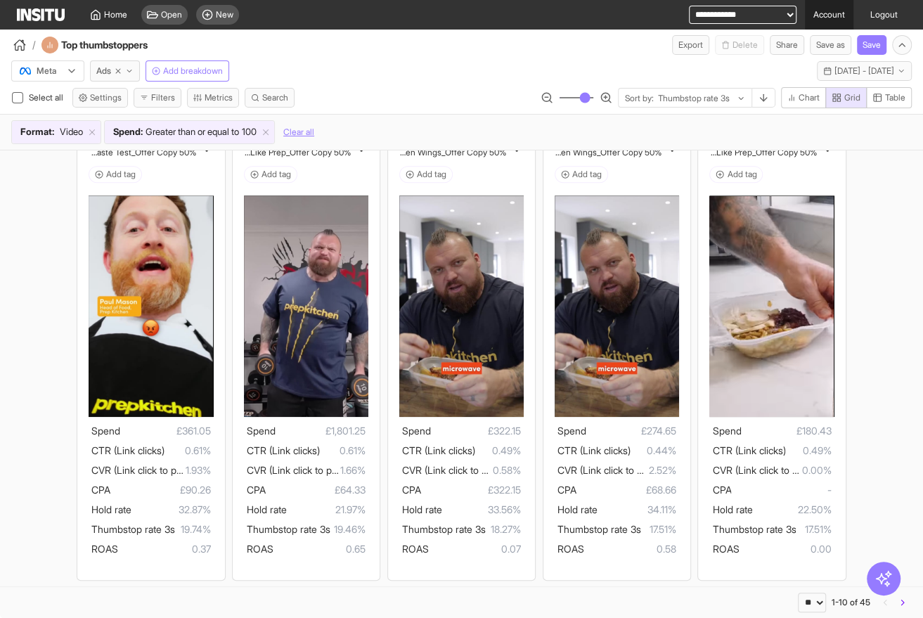
click at [841, 16] on link "Account" at bounding box center [829, 15] width 49 height 30
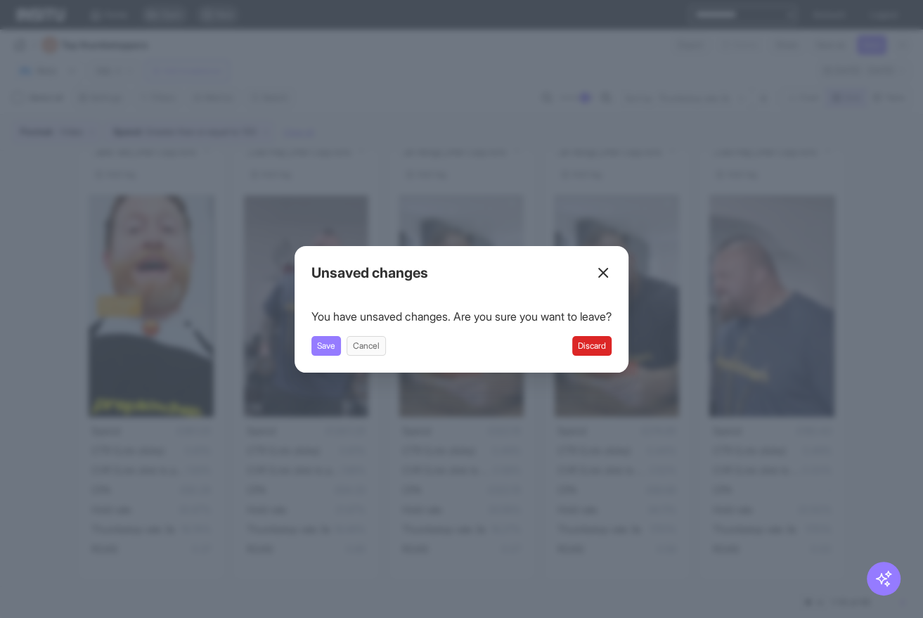
click at [600, 348] on button "Discard" at bounding box center [591, 346] width 39 height 20
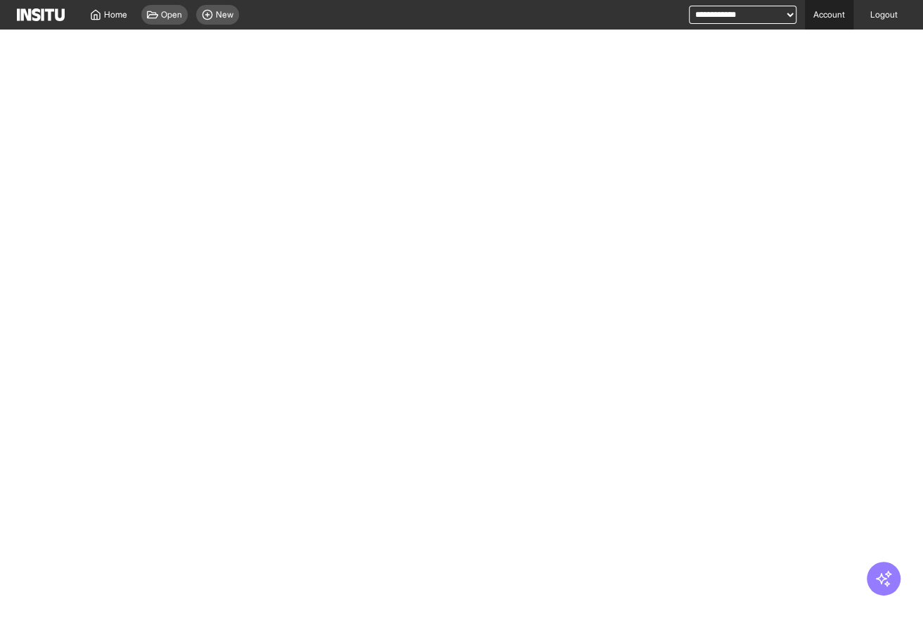
click at [833, 18] on link "Account" at bounding box center [829, 15] width 49 height 30
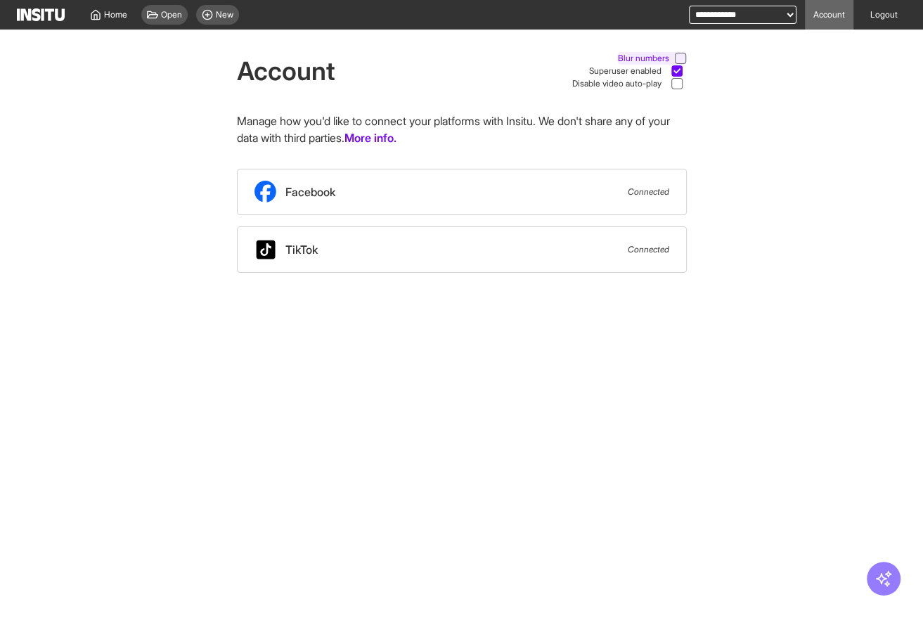
click at [677, 56] on icon at bounding box center [680, 58] width 7 height 7
click at [114, 13] on span "Home" at bounding box center [115, 14] width 23 height 11
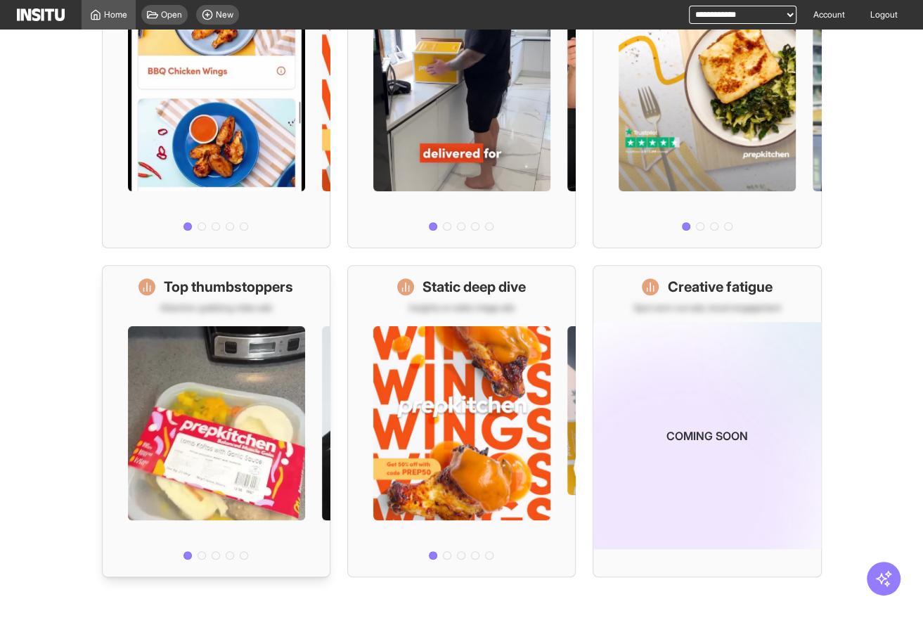
scroll to position [283, 0]
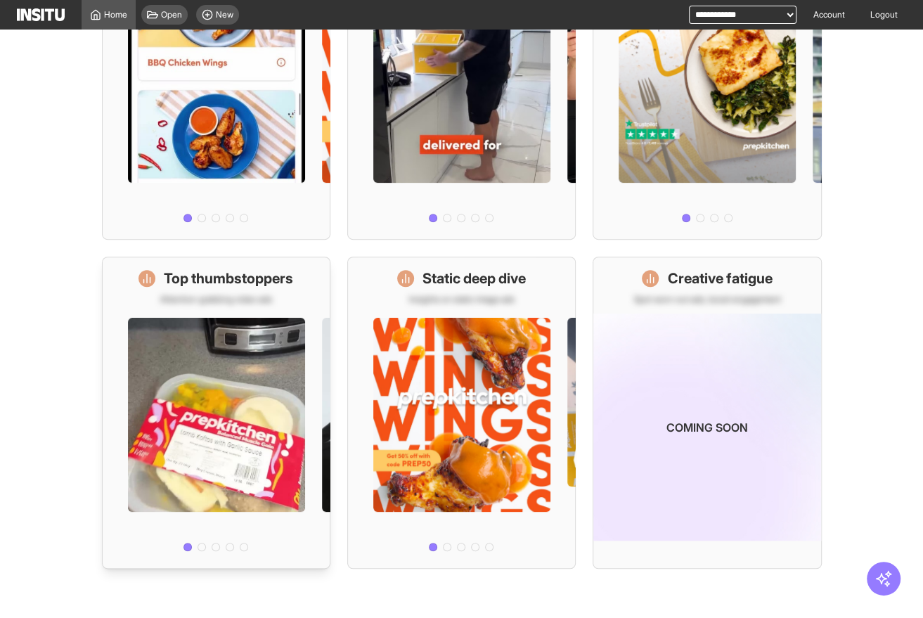
click at [229, 363] on div at bounding box center [216, 431] width 227 height 252
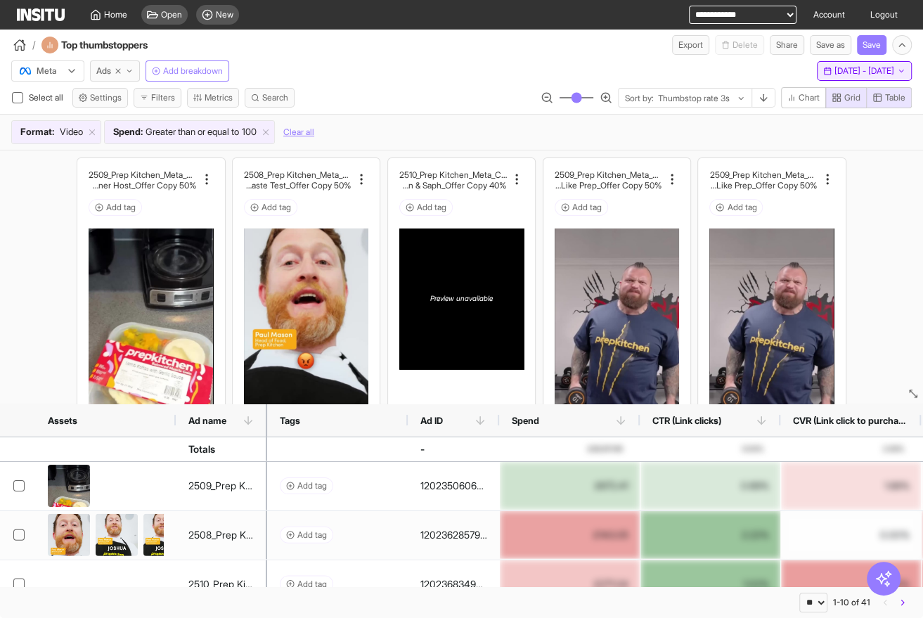
click at [841, 70] on span "19 Sep 25 - 2 Oct 25" at bounding box center [865, 70] width 60 height 11
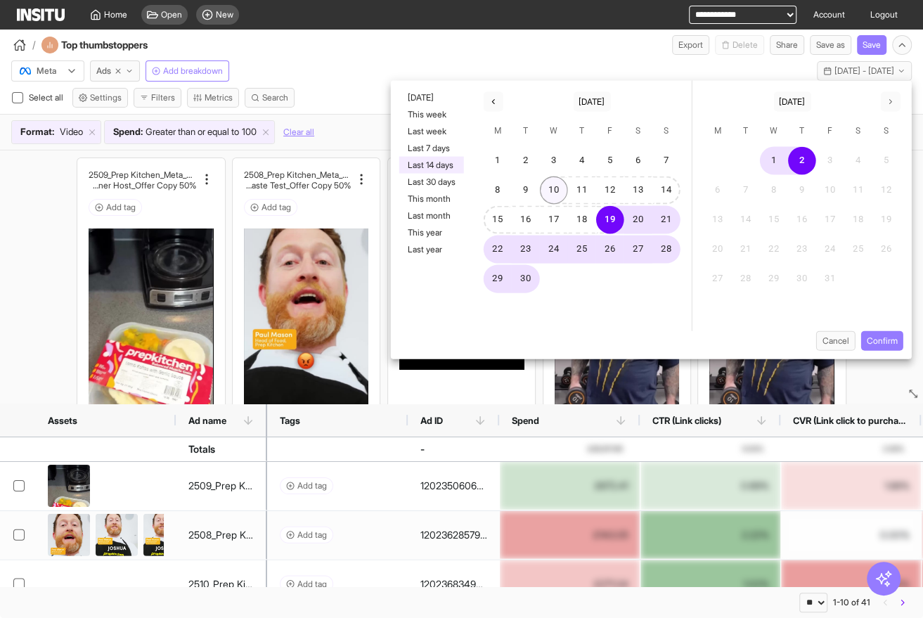
click at [553, 187] on button "10" at bounding box center [554, 190] width 28 height 28
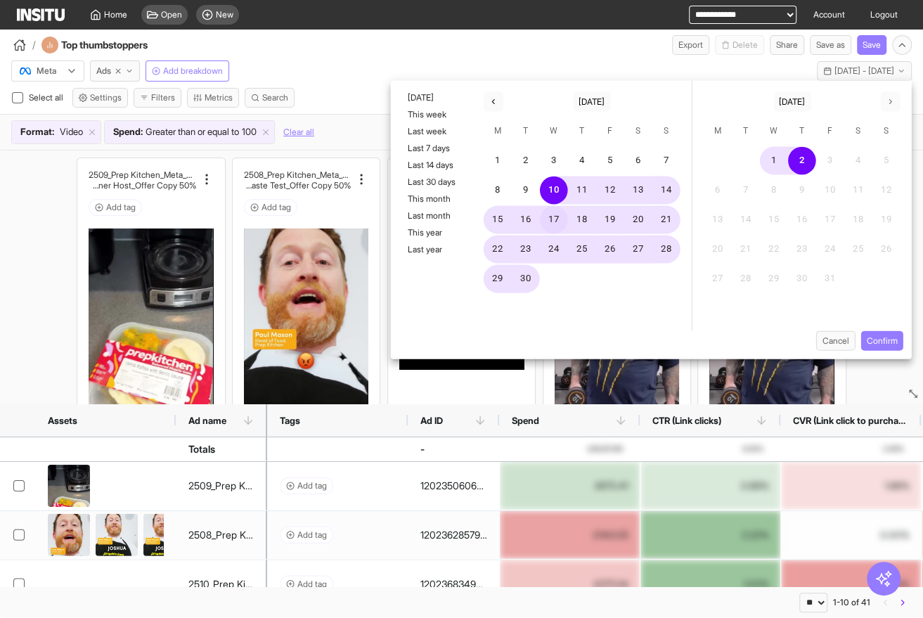
click at [554, 220] on button "17" at bounding box center [554, 220] width 28 height 28
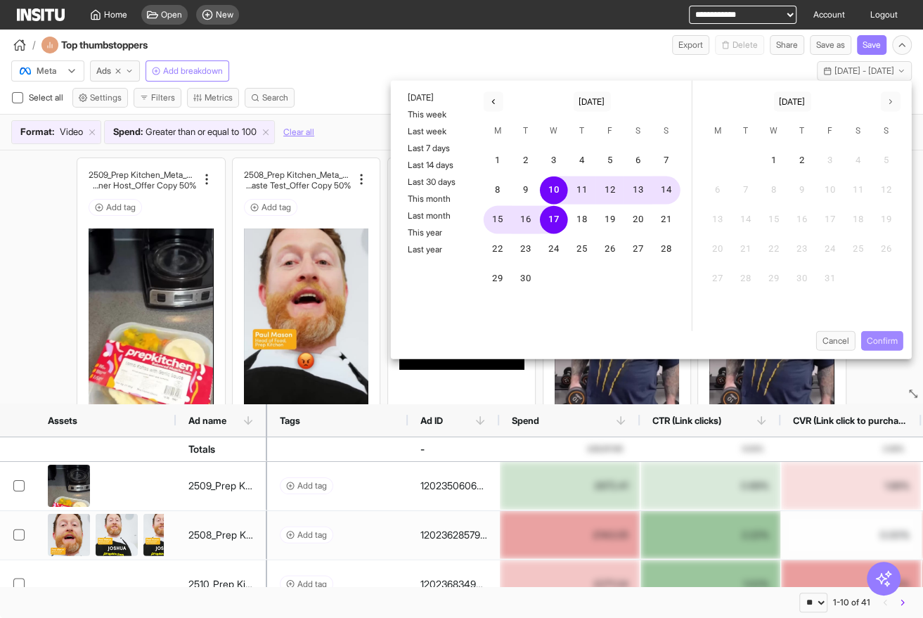
click at [872, 339] on button "Confirm" at bounding box center [882, 341] width 42 height 20
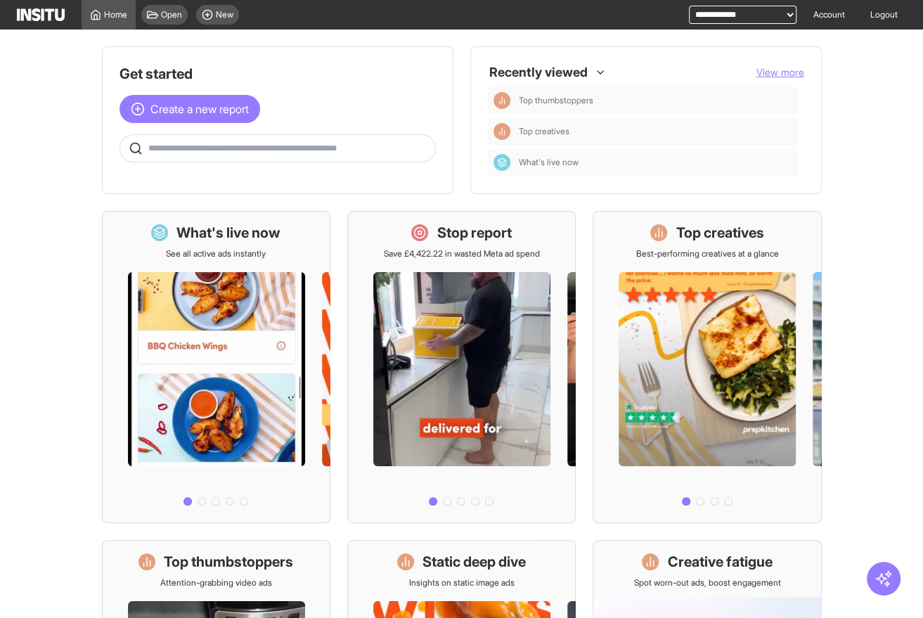
click at [65, 221] on main "Get started Create a new report Ask questions like: Which campaigns had the hig…" at bounding box center [461, 324] width 923 height 588
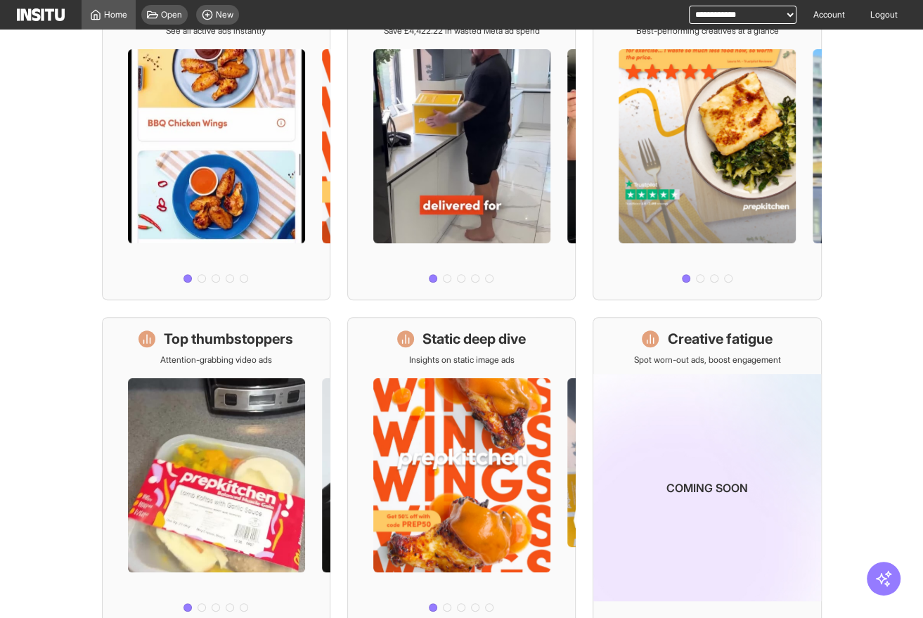
scroll to position [283, 0]
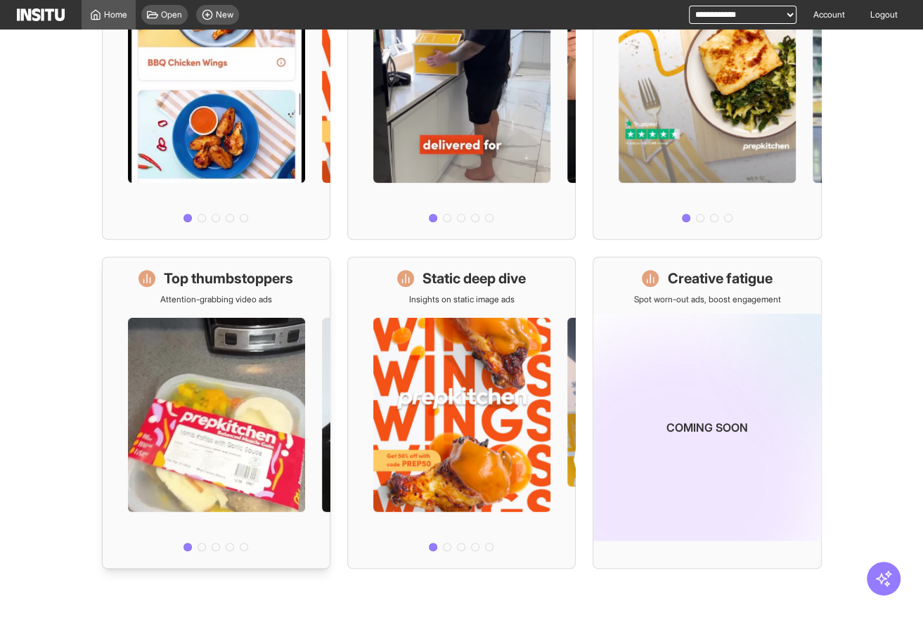
click at [198, 375] on div at bounding box center [216, 431] width 227 height 252
